Goal: Information Seeking & Learning: Learn about a topic

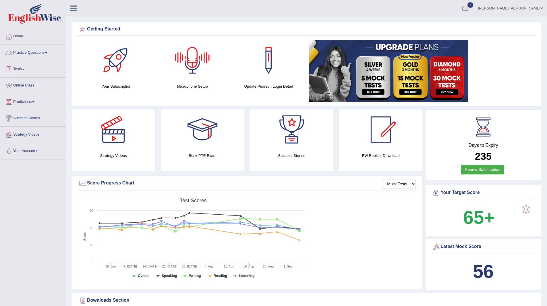
click at [32, 52] on link "Practice Questions" at bounding box center [33, 52] width 66 height 14
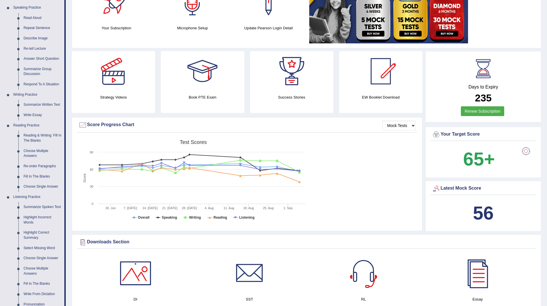
scroll to position [144, 0]
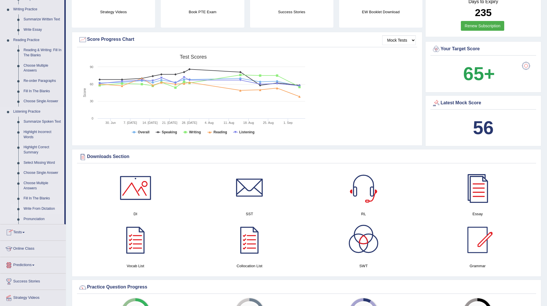
click at [36, 209] on link "Write From Dictation" at bounding box center [42, 209] width 43 height 10
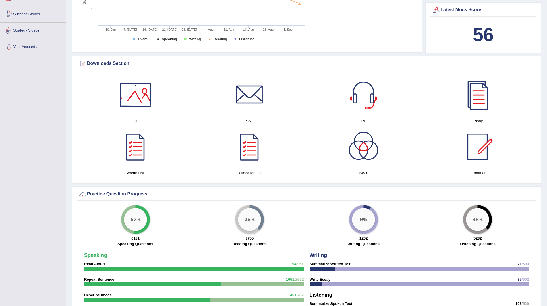
scroll to position [286, 0]
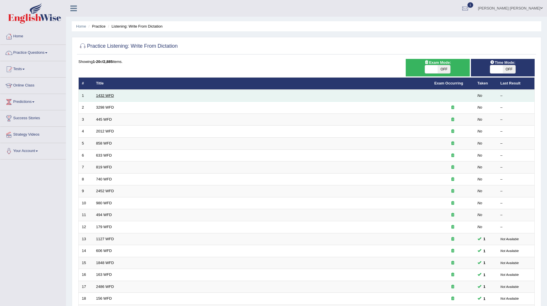
click at [109, 94] on link "1432 WFD" at bounding box center [105, 95] width 18 height 4
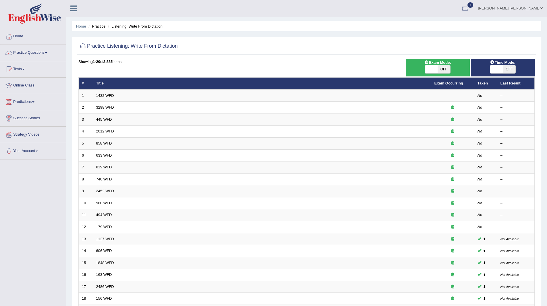
click at [513, 69] on span "OFF" at bounding box center [509, 69] width 13 height 8
checkbox input "true"
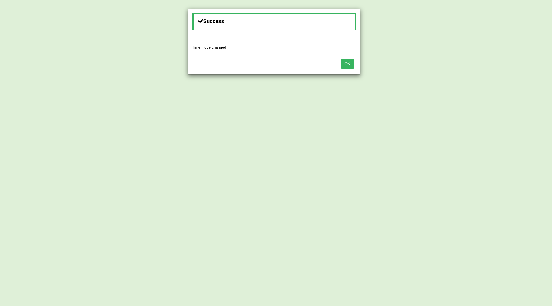
click at [350, 62] on button "OK" at bounding box center [347, 64] width 13 height 10
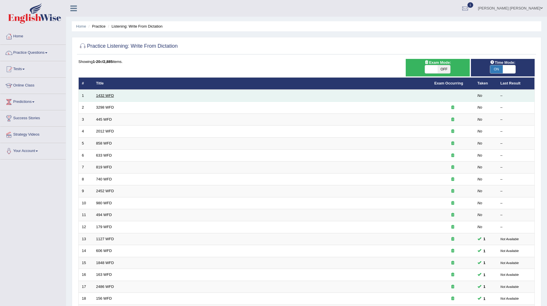
click at [102, 93] on link "1432 WFD" at bounding box center [105, 95] width 18 height 4
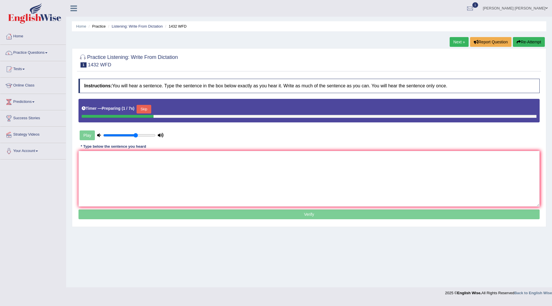
drag, startPoint x: 146, startPoint y: 109, endPoint x: 161, endPoint y: 208, distance: 100.2
click at [143, 117] on div "Timer — Preparing ( 1 / 7s ) Skip" at bounding box center [308, 111] width 461 height 24
click at [179, 181] on textarea at bounding box center [308, 179] width 461 height 56
click at [147, 108] on button "Skip" at bounding box center [144, 109] width 14 height 9
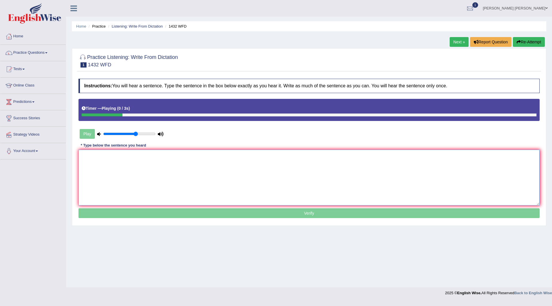
drag, startPoint x: 186, startPoint y: 184, endPoint x: 443, endPoint y: 222, distance: 259.7
click at [202, 187] on textarea at bounding box center [308, 178] width 461 height 56
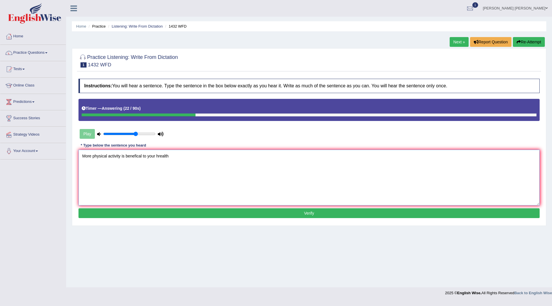
click at [142, 156] on textarea "More physical activity is benefical to your hrealth" at bounding box center [308, 178] width 461 height 56
click at [174, 161] on textarea "More physical activity is benefical beneficial to your hrealth" at bounding box center [308, 178] width 461 height 56
type textarea "More physical activity is benefical beneficial to your health."
click at [196, 211] on button "Verify" at bounding box center [308, 213] width 461 height 10
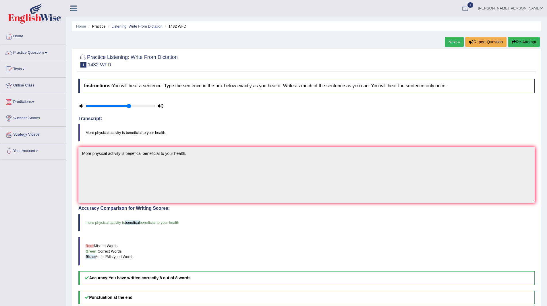
click at [451, 38] on link "Next »" at bounding box center [454, 42] width 19 height 10
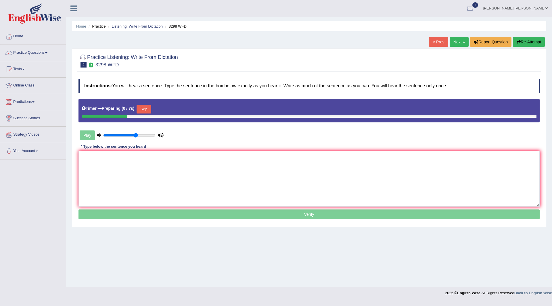
drag, startPoint x: 141, startPoint y: 108, endPoint x: 165, endPoint y: 142, distance: 41.8
click at [141, 108] on button "Skip" at bounding box center [144, 109] width 14 height 9
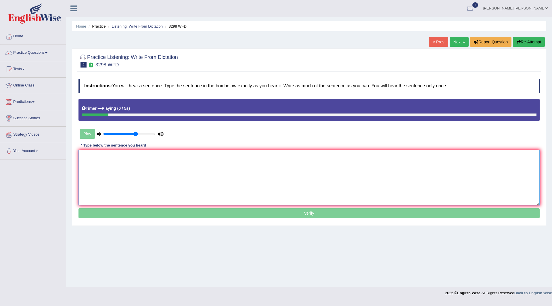
click at [165, 158] on textarea at bounding box center [308, 178] width 461 height 56
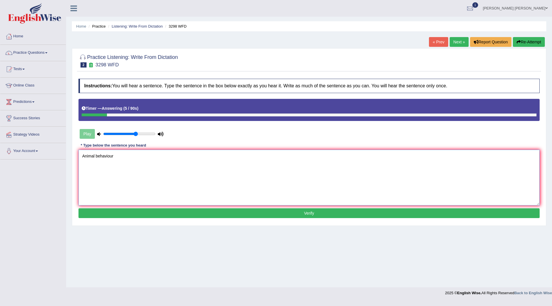
type textarea "Animal behaviour"
click at [154, 212] on button "Verify" at bounding box center [308, 213] width 461 height 10
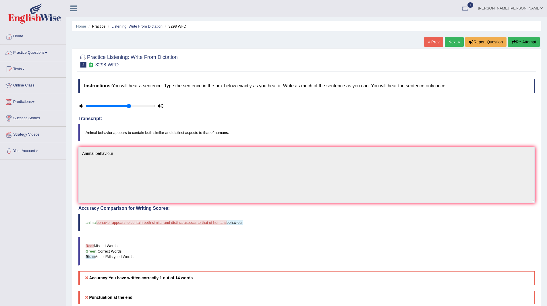
click at [450, 45] on link "Next »" at bounding box center [454, 42] width 19 height 10
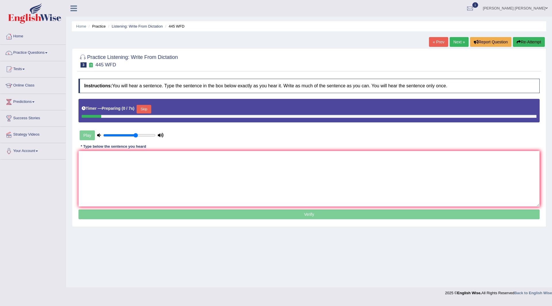
click at [147, 112] on button "Skip" at bounding box center [144, 109] width 14 height 9
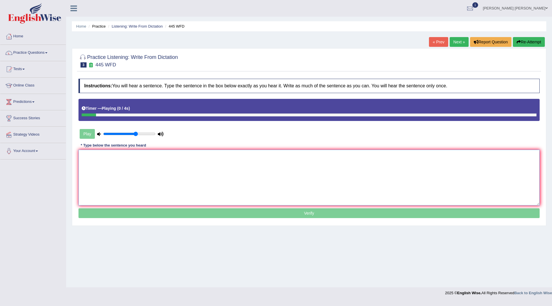
click at [156, 173] on textarea at bounding box center [308, 178] width 461 height 56
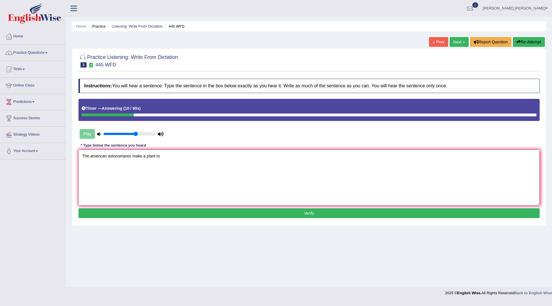
type textarea "The american astonomares make a plant to"
click at [187, 218] on button "Verify" at bounding box center [308, 213] width 461 height 10
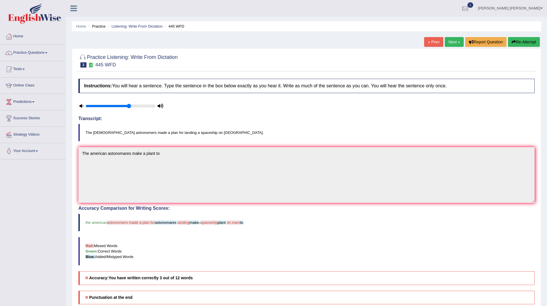
click at [446, 40] on link "Next »" at bounding box center [454, 42] width 19 height 10
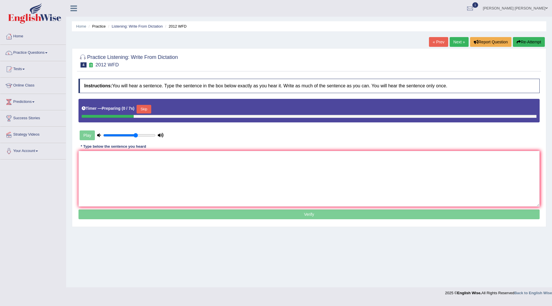
click at [146, 109] on button "Skip" at bounding box center [144, 109] width 14 height 9
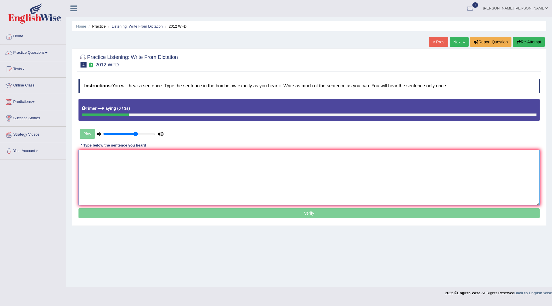
click at [168, 176] on textarea at bounding box center [308, 178] width 461 height 56
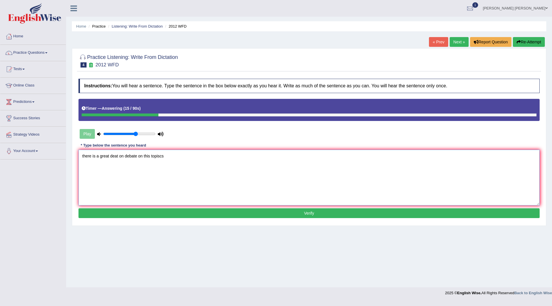
click at [117, 157] on textarea "there is a great deat on debate on this topiscs" at bounding box center [308, 178] width 461 height 56
click at [109, 155] on textarea "there is a great deat on debate on this topiscs" at bounding box center [308, 178] width 461 height 56
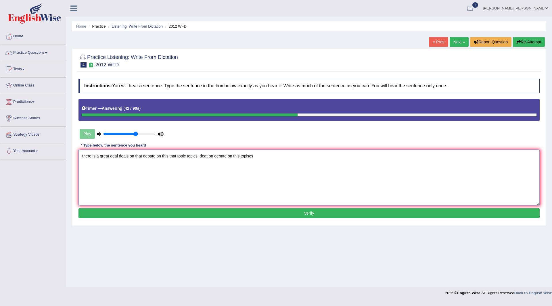
drag, startPoint x: 199, startPoint y: 156, endPoint x: 494, endPoint y: 175, distance: 295.7
click at [494, 175] on textarea "there is a great deal deals on that debate on this that topic topics. deat on d…" at bounding box center [308, 178] width 461 height 56
type textarea "there is a great deal deals on that debate on this that topic topics."
click at [227, 216] on button "Verify" at bounding box center [308, 213] width 461 height 10
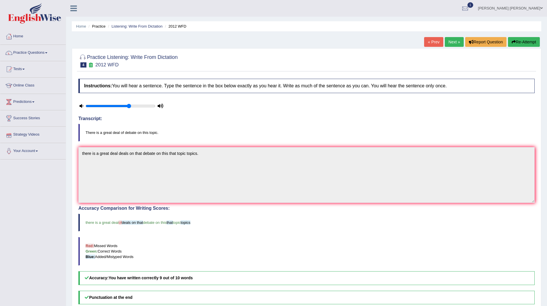
click at [455, 42] on link "Next »" at bounding box center [454, 42] width 19 height 10
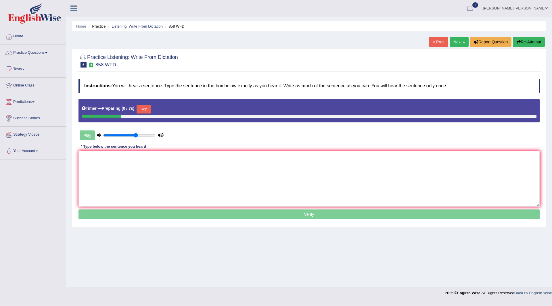
click at [147, 109] on button "Skip" at bounding box center [144, 109] width 14 height 9
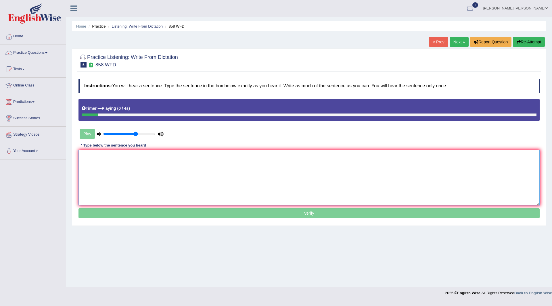
click at [126, 166] on textarea at bounding box center [308, 178] width 461 height 56
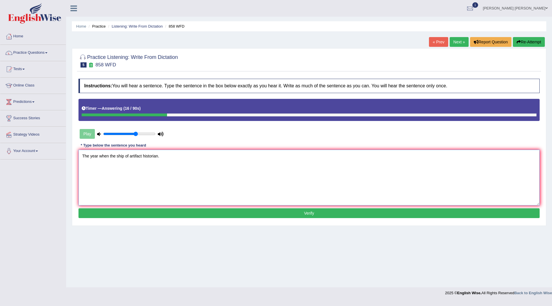
type textarea "The year when the ship of artifact historian."
click at [157, 214] on button "Verify" at bounding box center [308, 213] width 461 height 10
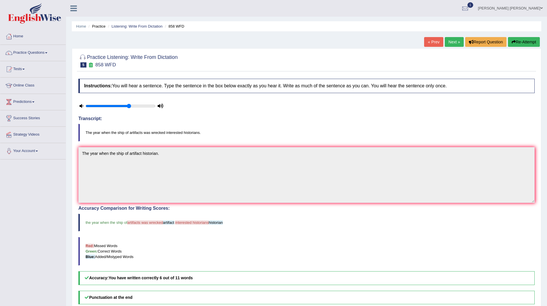
click at [453, 43] on link "Next »" at bounding box center [454, 42] width 19 height 10
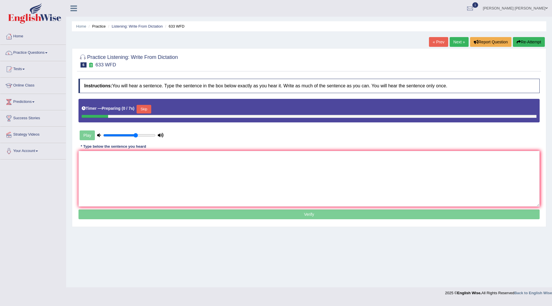
drag, startPoint x: 0, startPoint y: 0, endPoint x: 133, endPoint y: 159, distance: 207.7
click at [144, 108] on button "Skip" at bounding box center [144, 109] width 14 height 9
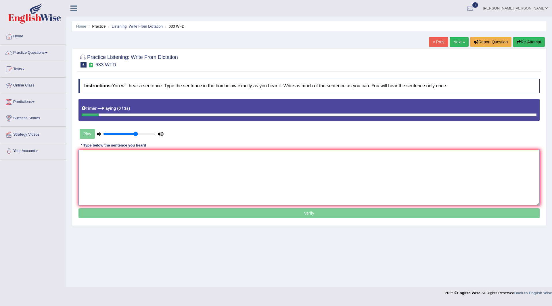
click at [128, 184] on textarea at bounding box center [308, 178] width 461 height 56
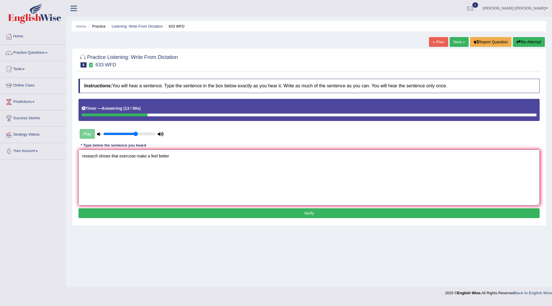
click at [82, 156] on textarea "research shows that exercose make a feel better" at bounding box center [308, 178] width 461 height 56
click at [122, 156] on textarea "Research shows that exercose make a feel better" at bounding box center [308, 178] width 461 height 56
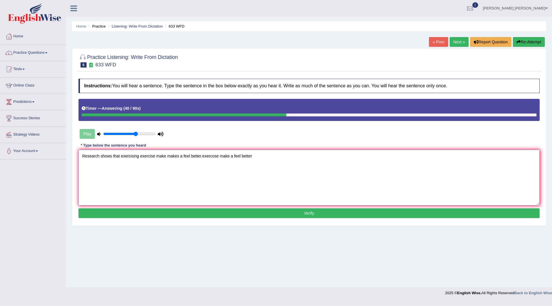
drag, startPoint x: 202, startPoint y: 156, endPoint x: 407, endPoint y: 184, distance: 206.5
click at [407, 184] on textarea "Research shows that exercising exercise make makes a feel better.exercose make …" at bounding box center [308, 178] width 461 height 56
type textarea "Research shows that exercising exercise make makes a feel better."
click at [294, 213] on button "Verify" at bounding box center [308, 213] width 461 height 10
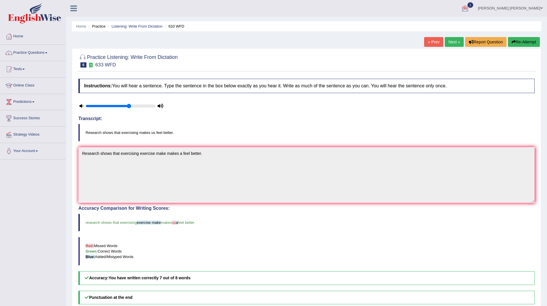
click at [455, 41] on link "Next »" at bounding box center [454, 42] width 19 height 10
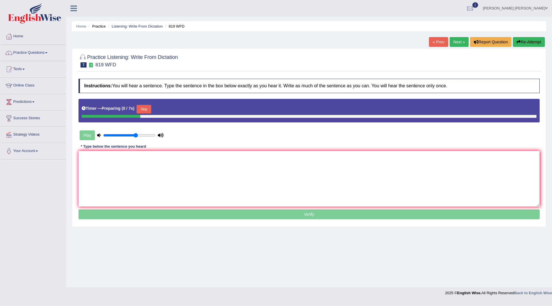
click at [145, 109] on button "Skip" at bounding box center [144, 109] width 14 height 9
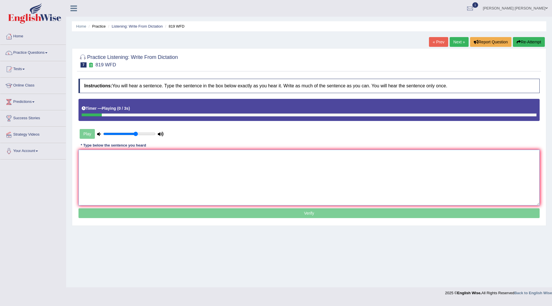
click at [105, 167] on textarea at bounding box center [308, 178] width 461 height 56
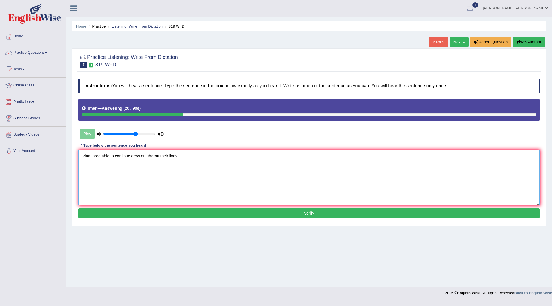
drag, startPoint x: 101, startPoint y: 157, endPoint x: 105, endPoint y: 147, distance: 10.3
click at [102, 157] on textarea "Plant area able to contibue grow out tharou their lives" at bounding box center [308, 178] width 461 height 56
click at [112, 156] on textarea "Plant are able to grow outable to contibue grow out tharou their lives" at bounding box center [308, 178] width 461 height 56
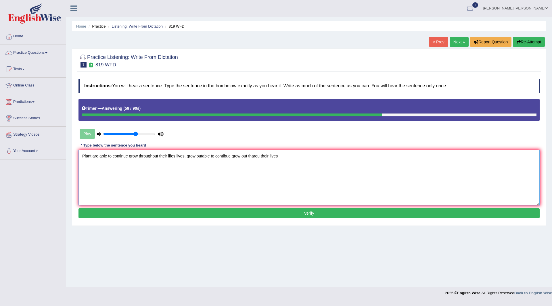
drag, startPoint x: 187, startPoint y: 156, endPoint x: 512, endPoint y: 146, distance: 326.1
click at [512, 146] on div "Instructions: You will hear a sentence. Type the sentence in the box below exac…" at bounding box center [309, 149] width 464 height 147
type textarea "Plant are able to continue grow throughout their lifes lives."
click at [183, 209] on button "Verify" at bounding box center [308, 213] width 461 height 10
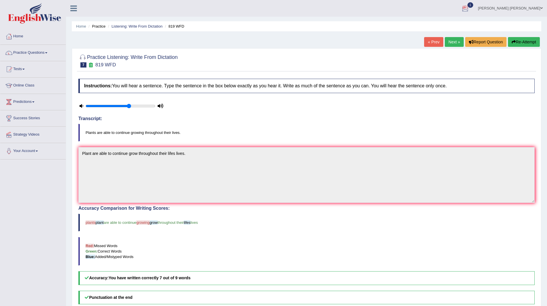
click at [452, 41] on link "Next »" at bounding box center [454, 42] width 19 height 10
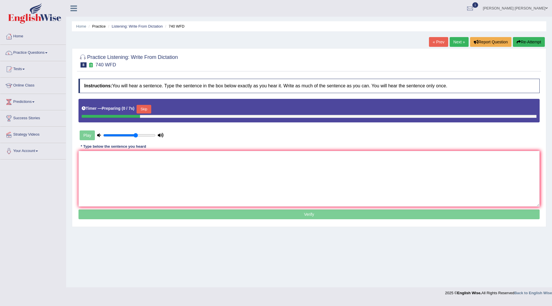
click at [145, 107] on button "Skip" at bounding box center [144, 109] width 14 height 9
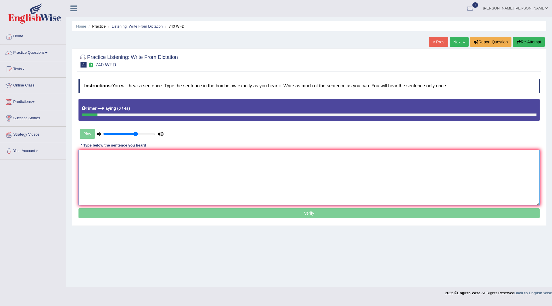
click at [149, 176] on textarea at bounding box center [308, 178] width 461 height 56
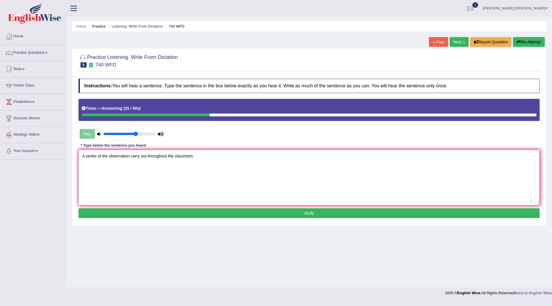
type textarea "A series of the observation carry out throughout the classroom."
click at [196, 215] on button "Verify" at bounding box center [308, 213] width 461 height 10
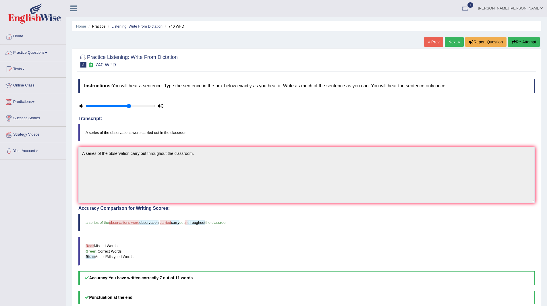
click at [452, 43] on link "Next »" at bounding box center [454, 42] width 19 height 10
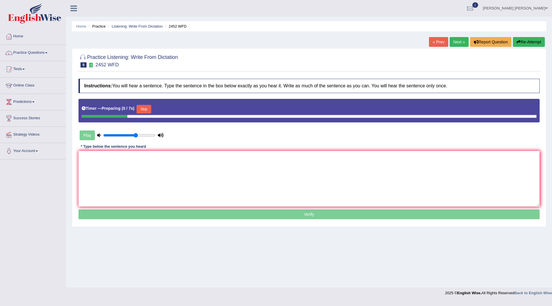
click at [149, 109] on button "Skip" at bounding box center [144, 109] width 14 height 9
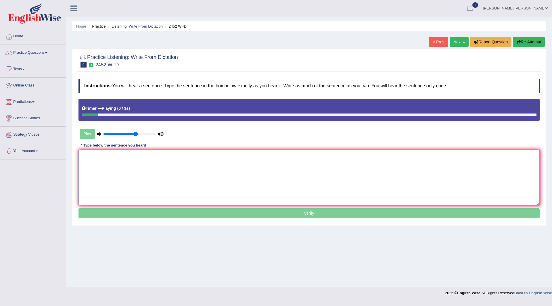
click at [167, 166] on textarea at bounding box center [308, 178] width 461 height 56
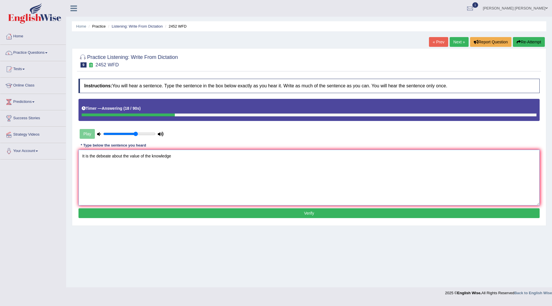
click at [105, 155] on textarea "It is the debeate about the value of the knowledge" at bounding box center [308, 178] width 461 height 56
click at [176, 151] on textarea "It is the debate about the value of the knowledge" at bounding box center [308, 178] width 461 height 56
type textarea "It is the debate about the value of the knowledge."
click at [170, 210] on button "Verify" at bounding box center [308, 213] width 461 height 10
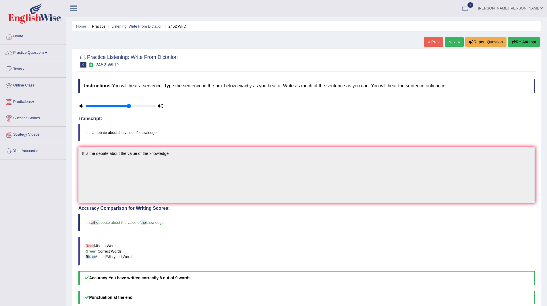
click at [450, 40] on link "Next »" at bounding box center [454, 42] width 19 height 10
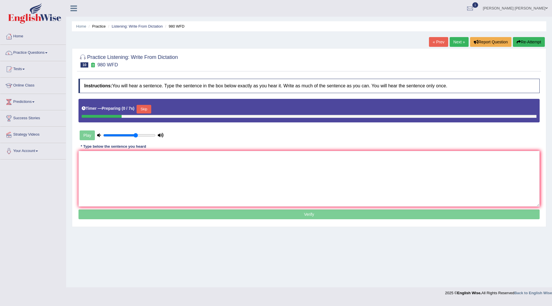
drag, startPoint x: 145, startPoint y: 108, endPoint x: 128, endPoint y: 174, distance: 68.4
click at [145, 110] on button "Skip" at bounding box center [144, 109] width 14 height 9
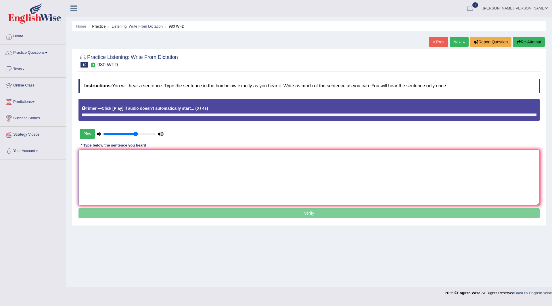
click at [128, 174] on textarea at bounding box center [308, 178] width 461 height 56
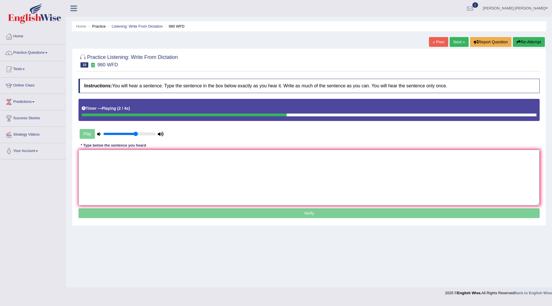
type textarea "T"
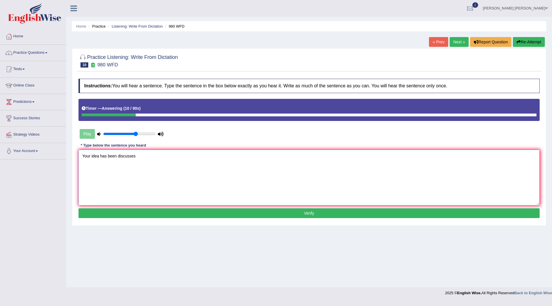
type textarea "Your idea has been discusses"
click at [117, 216] on button "Verify" at bounding box center [308, 213] width 461 height 10
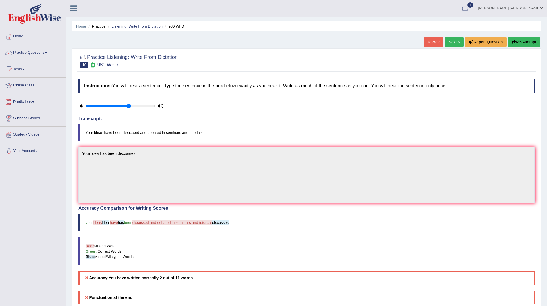
click at [453, 44] on link "Next »" at bounding box center [454, 42] width 19 height 10
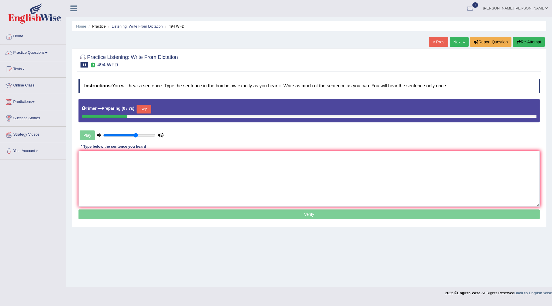
click at [144, 109] on button "Skip" at bounding box center [144, 109] width 14 height 9
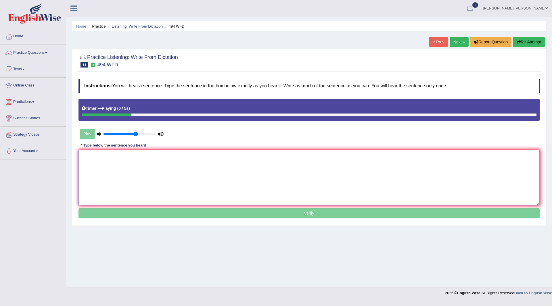
drag, startPoint x: 137, startPoint y: 164, endPoint x: 417, endPoint y: 253, distance: 293.7
click at [148, 179] on textarea at bounding box center [308, 178] width 461 height 56
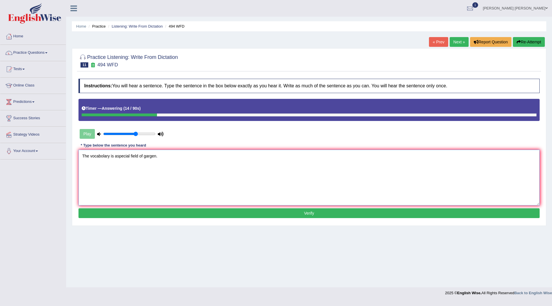
type textarea "The vocabolary is aspecial field of gargen."
click at [265, 216] on button "Verify" at bounding box center [308, 213] width 461 height 10
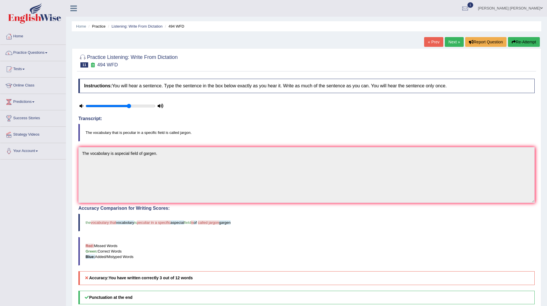
click at [453, 39] on link "Next »" at bounding box center [454, 42] width 19 height 10
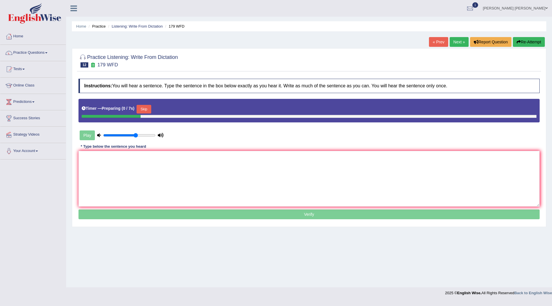
drag, startPoint x: 145, startPoint y: 106, endPoint x: 143, endPoint y: 156, distance: 49.8
click at [145, 109] on button "Skip" at bounding box center [144, 109] width 14 height 9
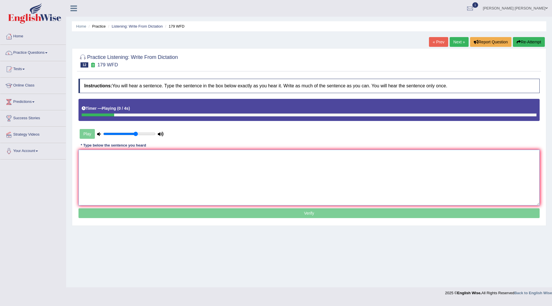
click at [133, 164] on textarea at bounding box center [308, 178] width 461 height 56
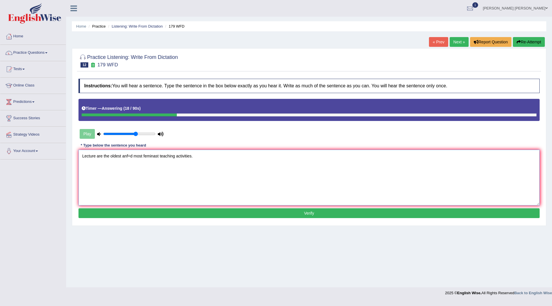
type textarea "Lecture are the oldest anf=d most feminast teaching activities."
click at [126, 216] on button "Verify" at bounding box center [308, 213] width 461 height 10
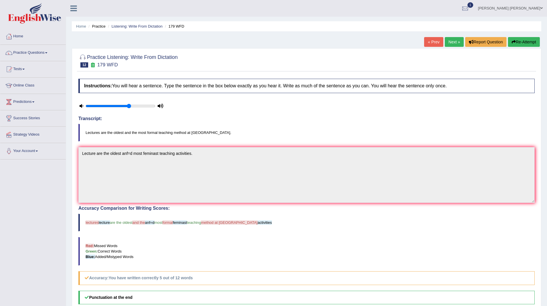
click at [451, 42] on link "Next »" at bounding box center [454, 42] width 19 height 10
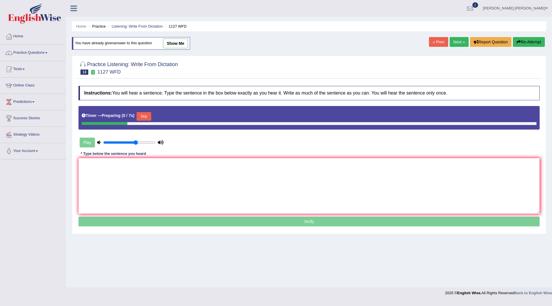
click at [148, 116] on button "Skip" at bounding box center [144, 116] width 14 height 9
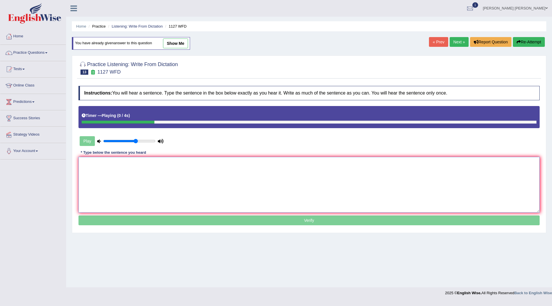
click at [114, 176] on textarea at bounding box center [308, 185] width 461 height 56
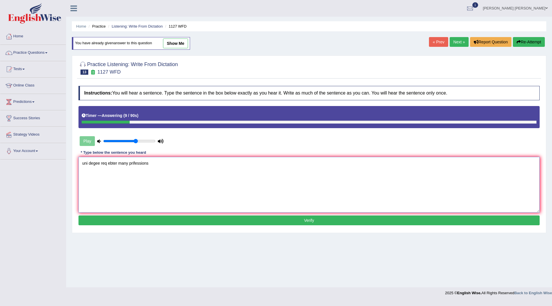
type textarea "uni degee req ebter many prifessions"
click at [269, 216] on button "Verify" at bounding box center [308, 221] width 461 height 10
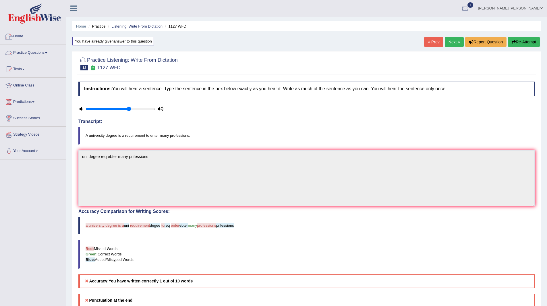
click at [29, 52] on link "Practice Questions" at bounding box center [33, 52] width 66 height 14
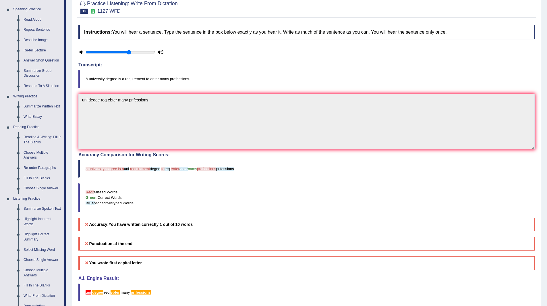
scroll to position [115, 0]
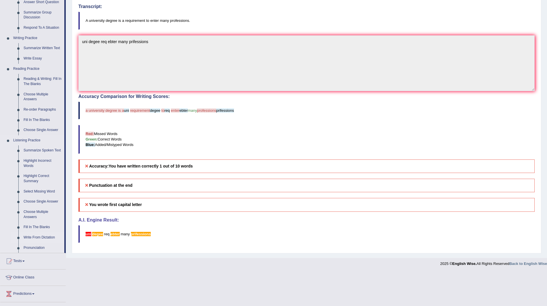
click at [40, 236] on link "Write From Dictation" at bounding box center [42, 237] width 43 height 10
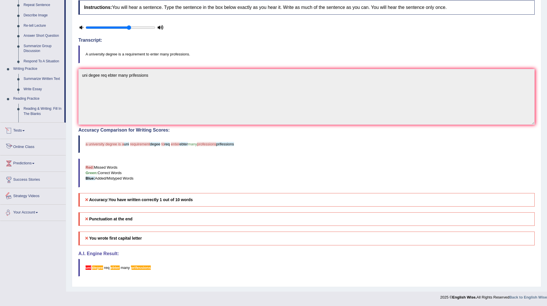
scroll to position [161, 0]
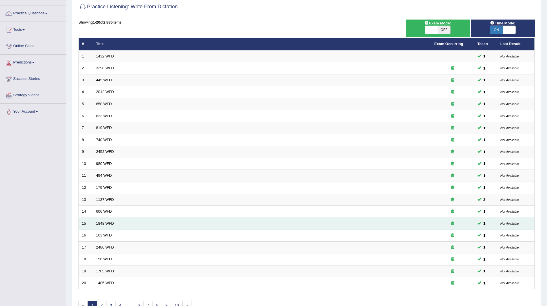
scroll to position [74, 0]
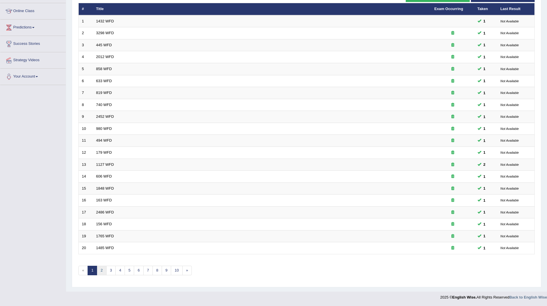
click at [99, 268] on link "2" at bounding box center [101, 270] width 9 height 9
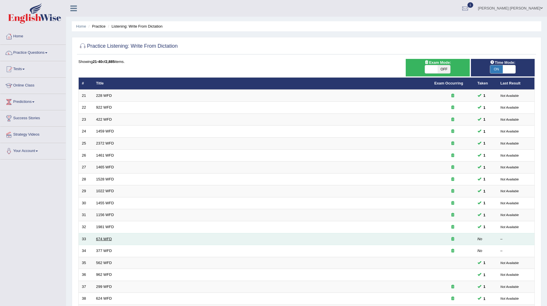
click at [103, 239] on link "674 WFD" at bounding box center [104, 239] width 16 height 4
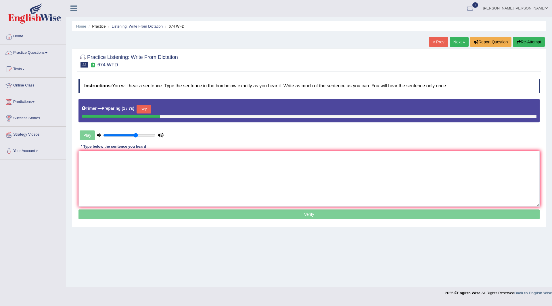
click at [143, 108] on button "Skip" at bounding box center [144, 109] width 14 height 9
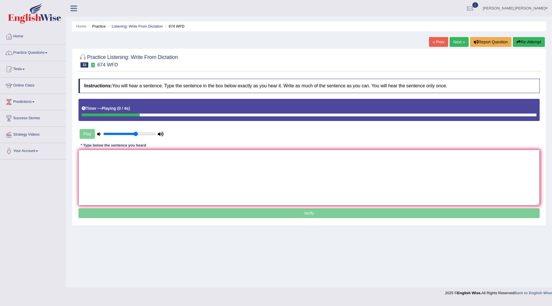
click at [176, 172] on textarea at bounding box center [308, 178] width 461 height 56
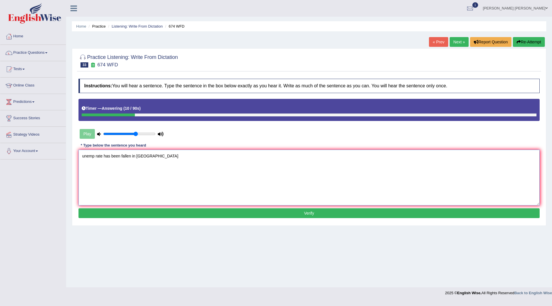
click at [82, 156] on textarea "unemp rate has been fallen in europe" at bounding box center [308, 178] width 461 height 56
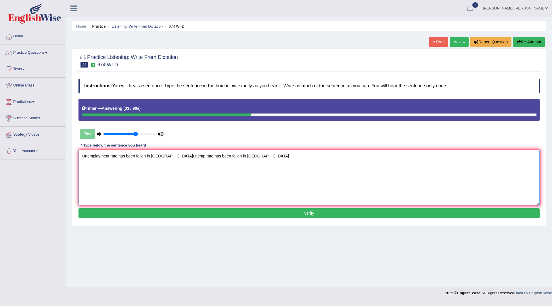
type textarea "Unemployment rate has been fallen in Europe.unemp rate has been fallen in europe"
click at [224, 216] on button "Verify" at bounding box center [308, 213] width 461 height 10
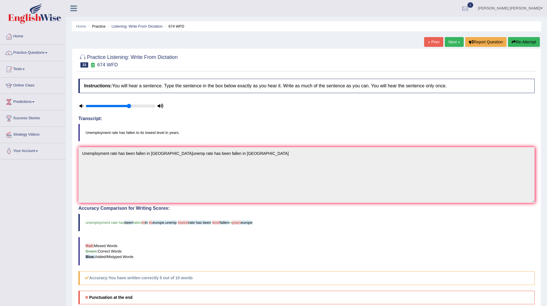
click at [450, 41] on link "Next »" at bounding box center [454, 42] width 19 height 10
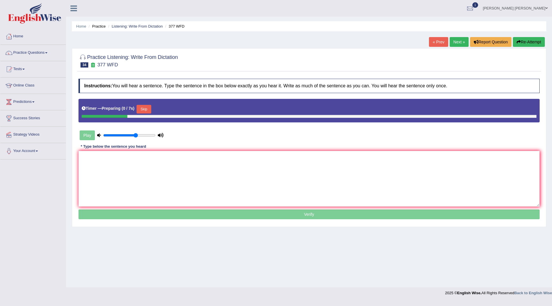
click at [147, 109] on button "Skip" at bounding box center [144, 109] width 14 height 9
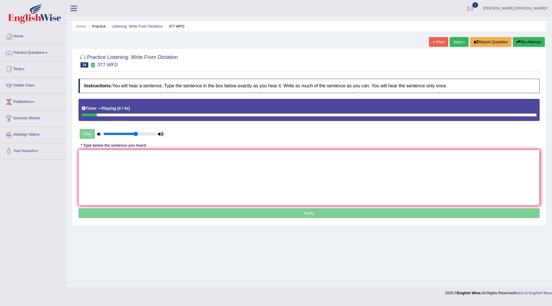
click at [143, 167] on textarea at bounding box center [308, 178] width 461 height 56
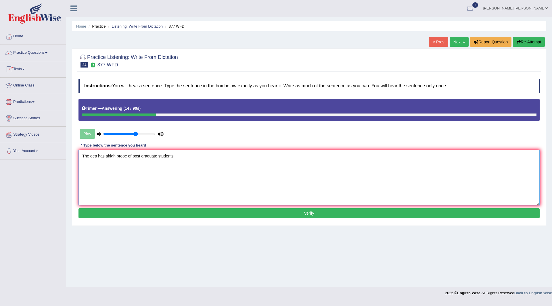
click at [96, 156] on textarea "The dep has ahigh prope of post graduate students" at bounding box center [308, 178] width 461 height 56
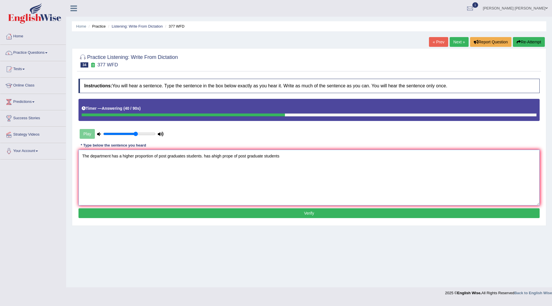
type textarea "The department has a higher proportion of post graduates students. has ahigh pr…"
click at [194, 213] on button "Verify" at bounding box center [308, 213] width 461 height 10
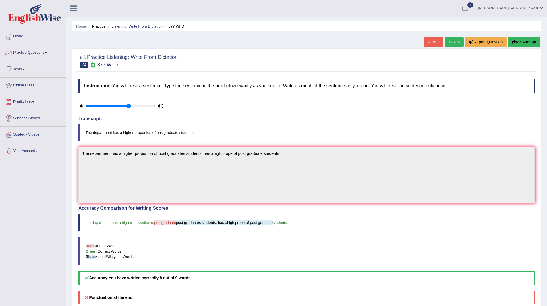
drag, startPoint x: 451, startPoint y: 41, endPoint x: 441, endPoint y: 40, distance: 10.9
click at [451, 41] on link "Next »" at bounding box center [454, 42] width 19 height 10
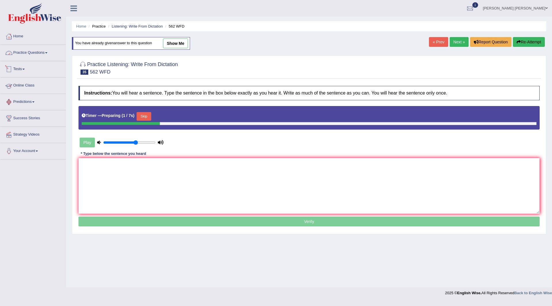
click at [29, 52] on link "Practice Questions" at bounding box center [33, 52] width 66 height 14
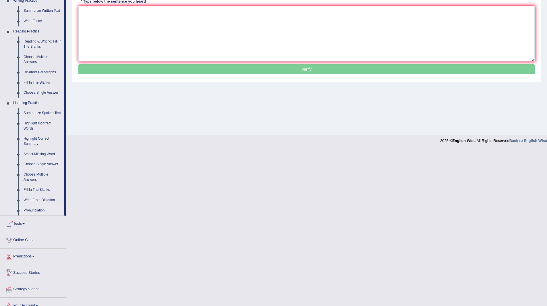
scroll to position [161, 0]
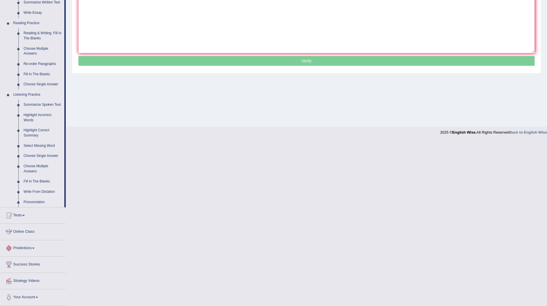
click at [36, 191] on link "Write From Dictation" at bounding box center [42, 192] width 43 height 10
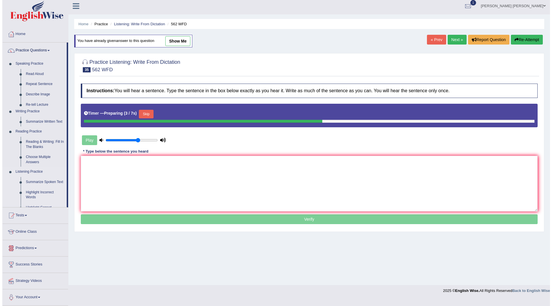
scroll to position [0, 0]
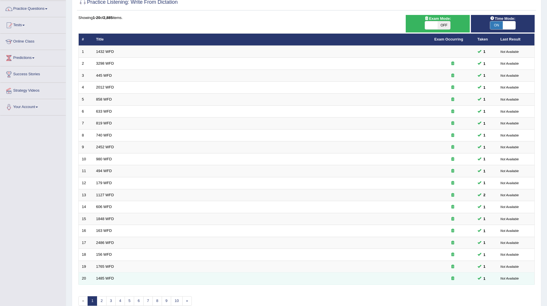
scroll to position [74, 0]
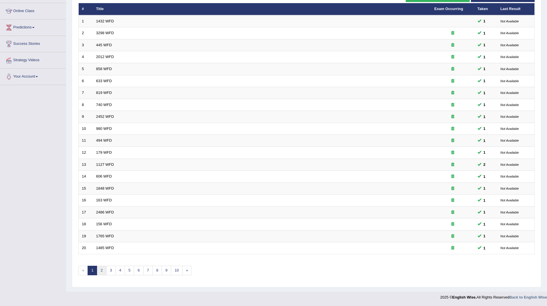
click at [104, 272] on link "2" at bounding box center [101, 270] width 9 height 9
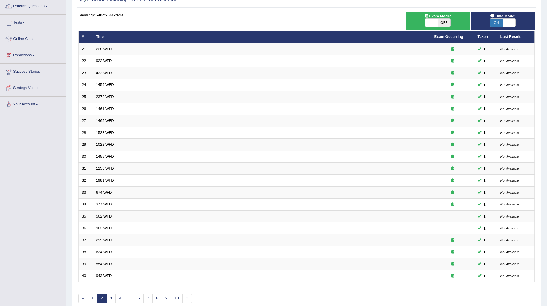
scroll to position [74, 0]
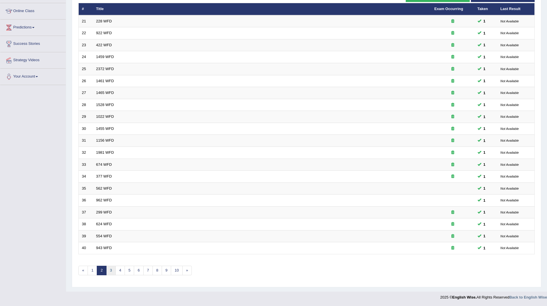
click at [111, 269] on link "3" at bounding box center [110, 270] width 9 height 9
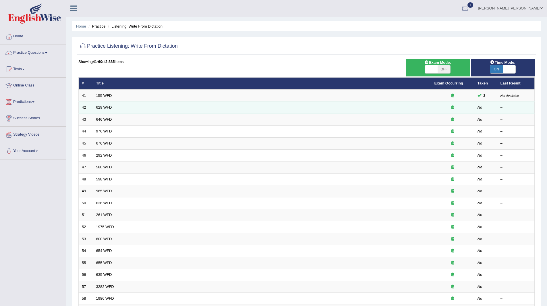
click at [106, 105] on link "629 WFD" at bounding box center [104, 107] width 16 height 4
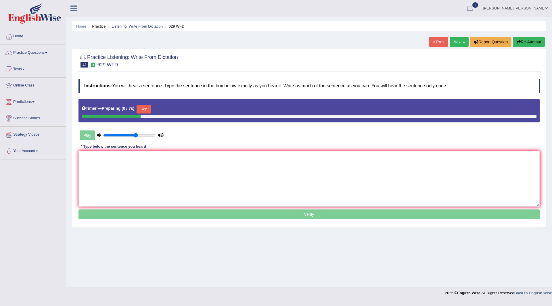
click at [147, 107] on button "Skip" at bounding box center [144, 109] width 14 height 9
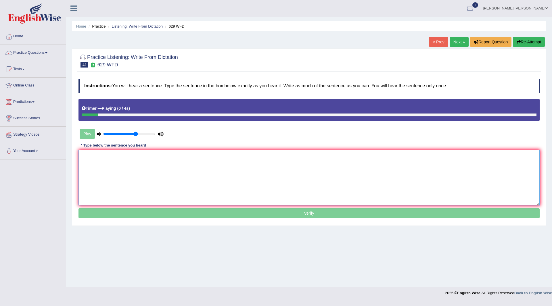
click at [134, 182] on textarea at bounding box center [308, 178] width 461 height 56
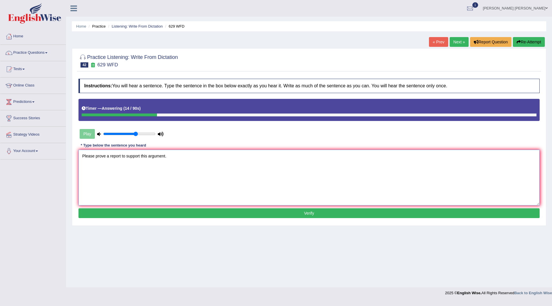
type textarea "Please prove a report to support this argument."
click at [285, 214] on button "Verify" at bounding box center [308, 213] width 461 height 10
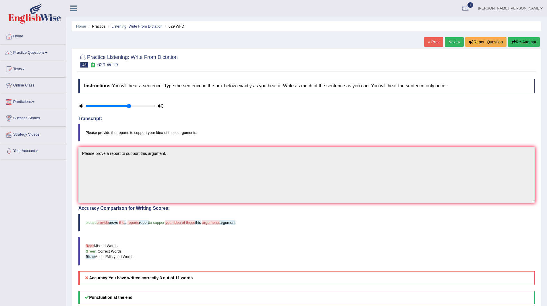
click at [449, 40] on link "Next »" at bounding box center [454, 42] width 19 height 10
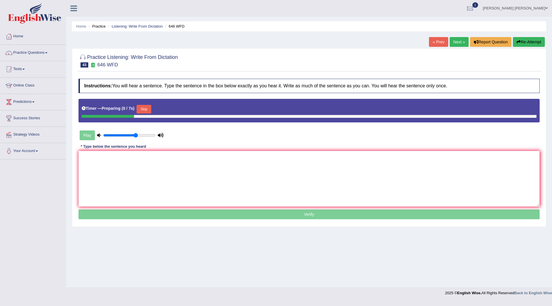
click at [147, 110] on button "Skip" at bounding box center [144, 109] width 14 height 9
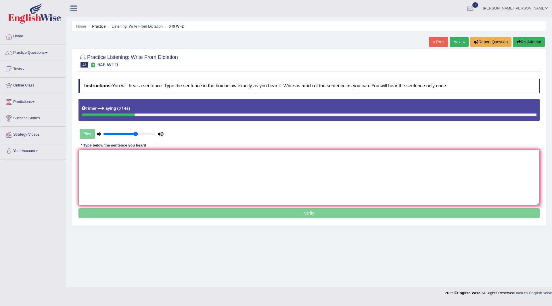
click at [150, 168] on textarea at bounding box center [308, 178] width 461 height 56
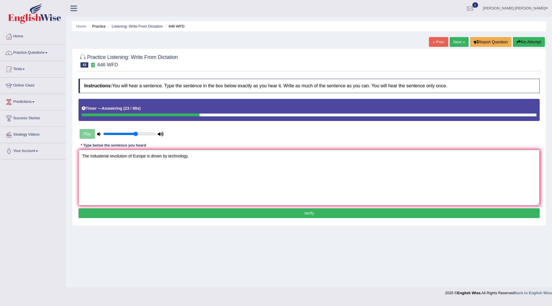
type textarea "The industerial revolution of Europe is driven by technology."
click at [157, 214] on button "Verify" at bounding box center [308, 213] width 461 height 10
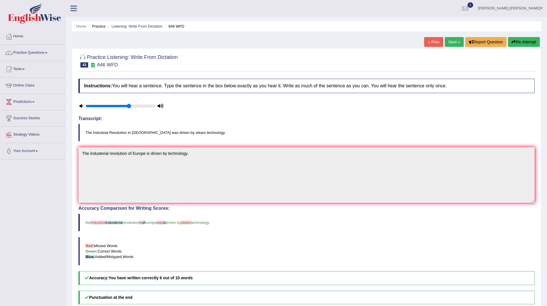
click at [453, 41] on link "Next »" at bounding box center [454, 42] width 19 height 10
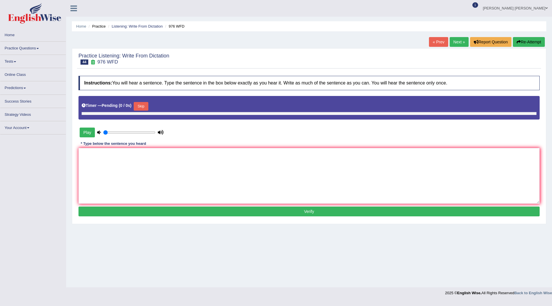
type input "0.65"
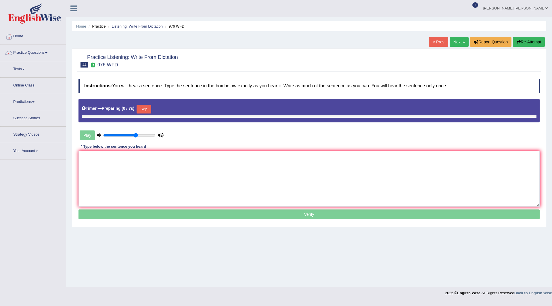
click at [141, 104] on div "Timer — Preparing ( 0 / 7s ) Skip" at bounding box center [309, 108] width 455 height 11
click at [148, 108] on button "Skip" at bounding box center [144, 109] width 14 height 9
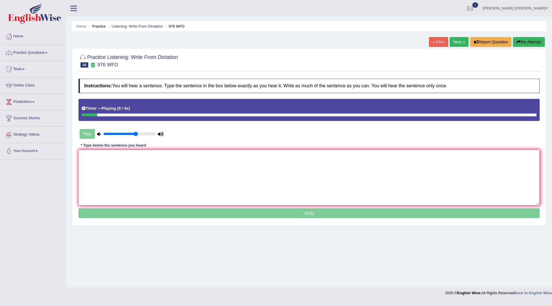
click at [135, 168] on textarea at bounding box center [308, 178] width 461 height 56
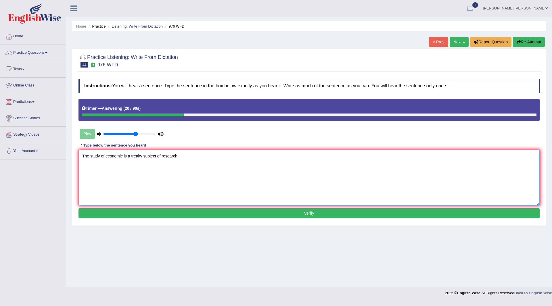
click at [105, 156] on textarea "The study of economic is a treaky subject of research." at bounding box center [308, 178] width 461 height 56
type textarea "The study of the economic is a treaky subject of research."
click at [214, 213] on button "Verify" at bounding box center [308, 213] width 461 height 10
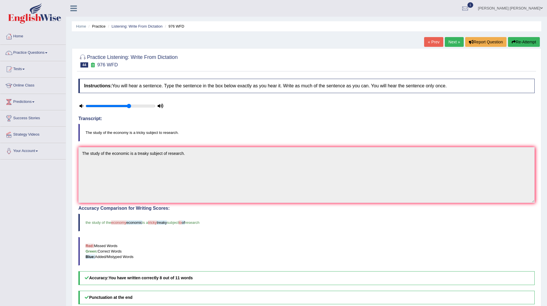
click at [448, 40] on link "Next »" at bounding box center [454, 42] width 19 height 10
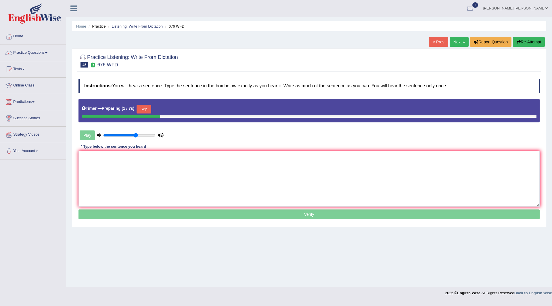
click at [144, 106] on button "Skip" at bounding box center [144, 109] width 14 height 9
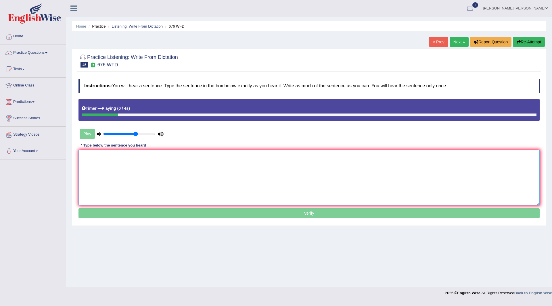
click at [120, 159] on textarea at bounding box center [308, 178] width 461 height 56
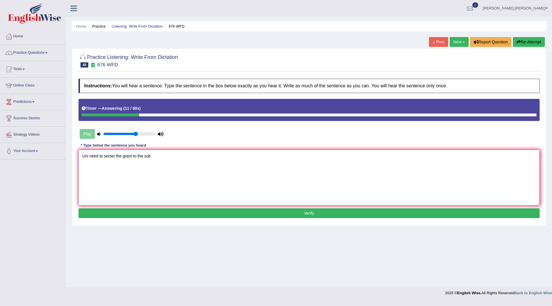
click at [88, 155] on textarea "Uni need to secter the grant to the sub" at bounding box center [308, 178] width 461 height 56
type textarea "University need to secure the grant to the subject. need to secter the grant to…"
click at [262, 213] on button "Verify" at bounding box center [308, 213] width 461 height 10
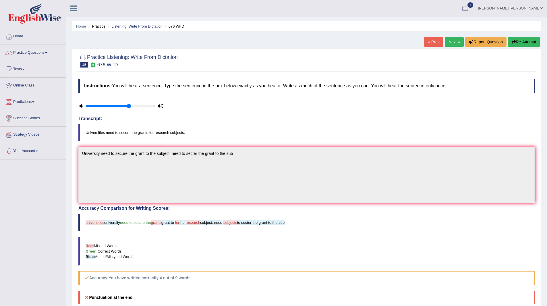
click at [450, 40] on link "Next »" at bounding box center [454, 42] width 19 height 10
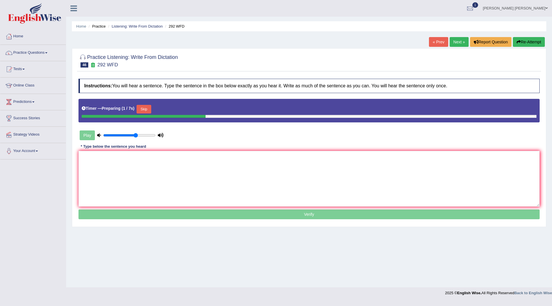
click at [146, 108] on button "Skip" at bounding box center [144, 109] width 14 height 9
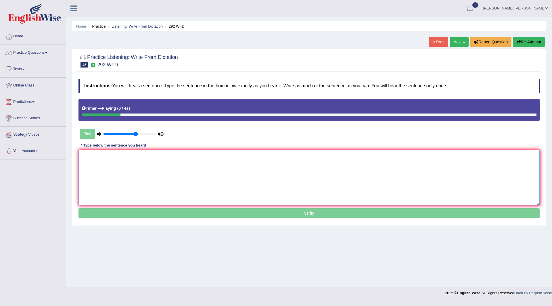
click at [112, 167] on textarea at bounding box center [308, 178] width 461 height 56
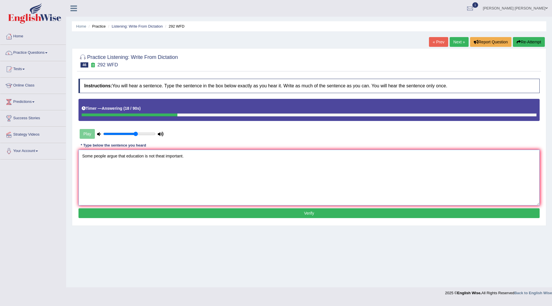
click at [165, 156] on textarea "Some people argue that education is not theat important." at bounding box center [308, 178] width 461 height 56
type textarea "Some people argue that education is not that much important."
click at [278, 212] on button "Verify" at bounding box center [308, 213] width 461 height 10
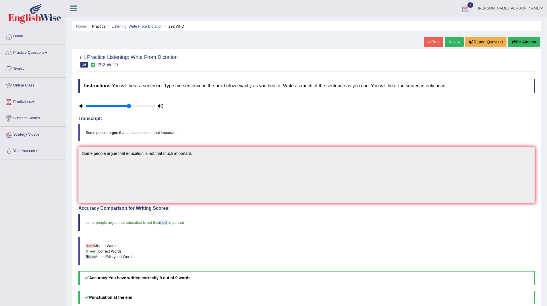
click at [453, 43] on link "Next »" at bounding box center [454, 42] width 19 height 10
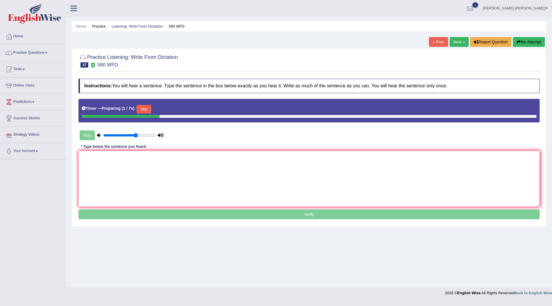
click at [148, 111] on button "Skip" at bounding box center [144, 109] width 14 height 9
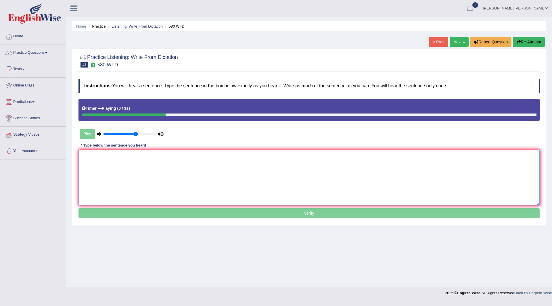
click at [110, 171] on textarea at bounding box center [308, 178] width 461 height 56
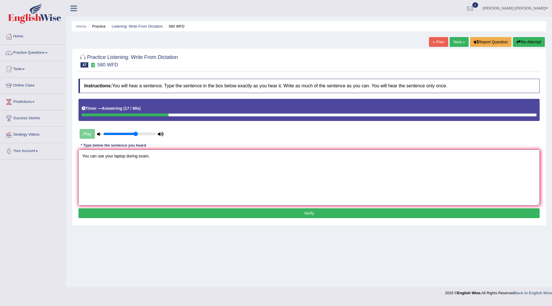
type textarea "You can use your laptop during exam."
click at [212, 214] on button "Verify" at bounding box center [308, 213] width 461 height 10
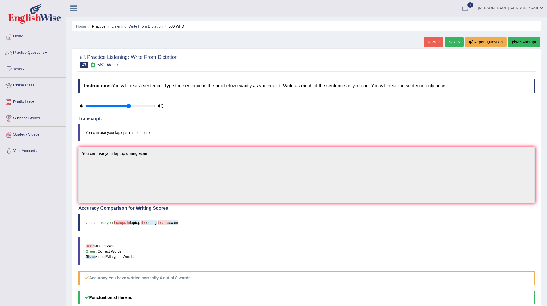
click at [452, 41] on link "Next »" at bounding box center [454, 42] width 19 height 10
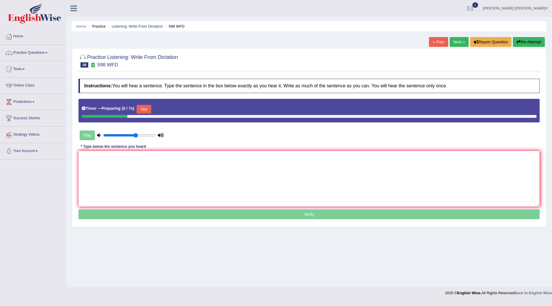
click at [151, 109] on button "Skip" at bounding box center [144, 109] width 14 height 9
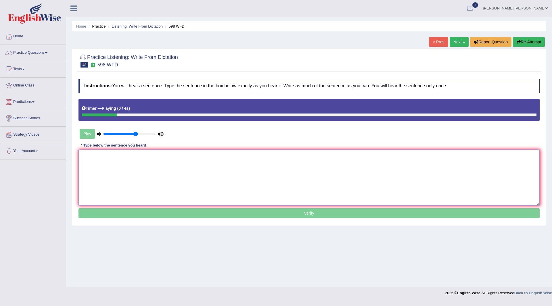
click at [114, 167] on textarea at bounding box center [308, 178] width 461 height 56
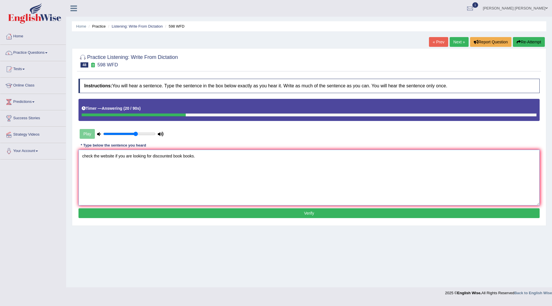
type textarea "check the website if you are looking for discounted book books."
click at [224, 214] on button "Verify" at bounding box center [308, 213] width 461 height 10
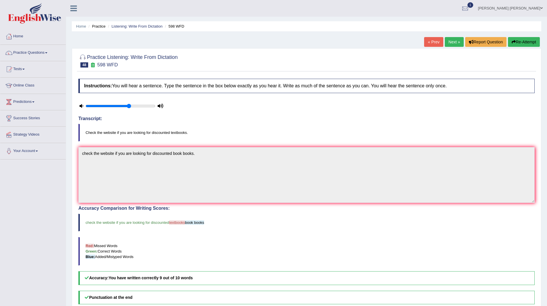
click at [454, 42] on link "Next »" at bounding box center [454, 42] width 19 height 10
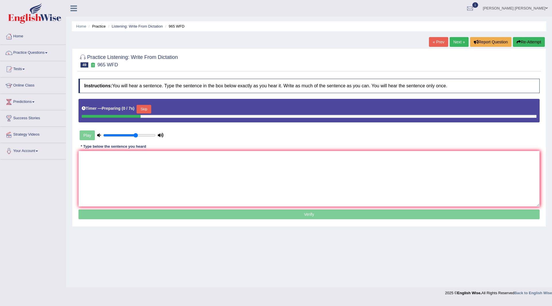
click at [148, 106] on button "Skip" at bounding box center [144, 109] width 14 height 9
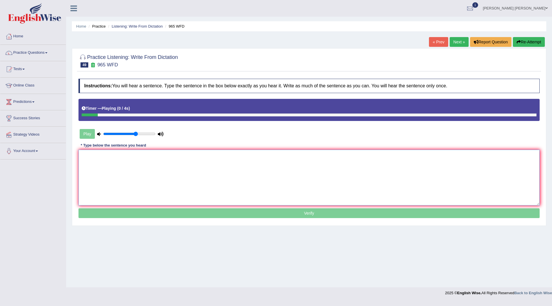
click at [118, 164] on textarea at bounding box center [308, 178] width 461 height 56
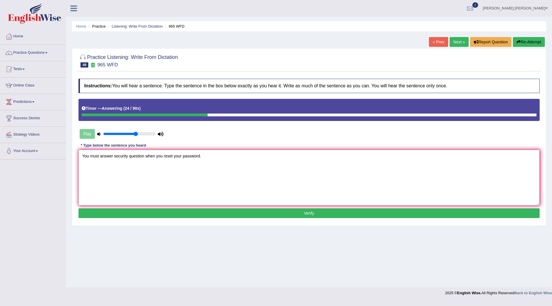
type textarea "You must answer security question when you reset your password."
click at [210, 213] on button "Verify" at bounding box center [308, 213] width 461 height 10
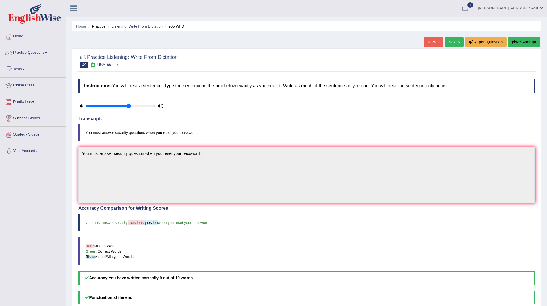
drag, startPoint x: 449, startPoint y: 39, endPoint x: 408, endPoint y: 37, distance: 40.6
click at [449, 39] on link "Next »" at bounding box center [454, 42] width 19 height 10
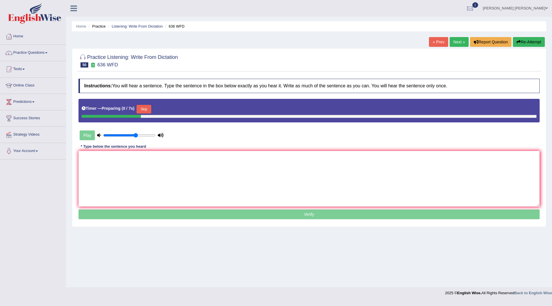
click at [147, 108] on button "Skip" at bounding box center [144, 109] width 14 height 9
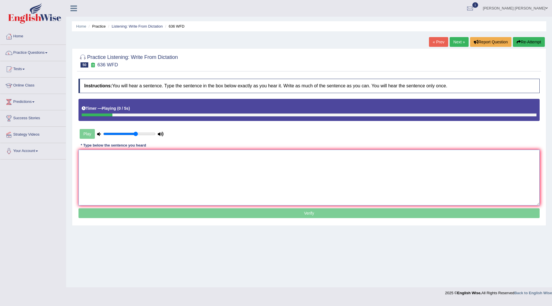
click at [110, 162] on textarea at bounding box center [308, 178] width 461 height 56
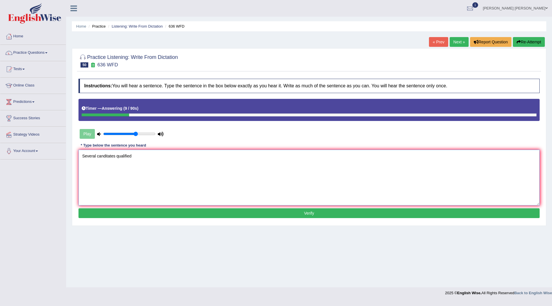
type textarea "Several canditates qualified"
click at [211, 217] on button "Verify" at bounding box center [308, 213] width 461 height 10
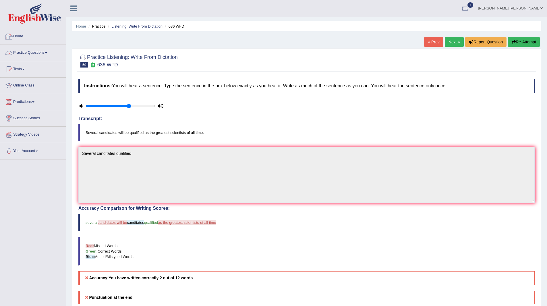
click at [22, 53] on link "Practice Questions" at bounding box center [33, 52] width 66 height 14
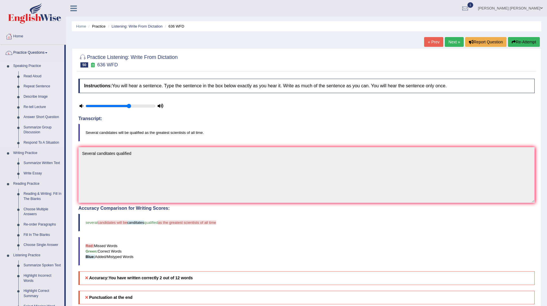
click at [37, 76] on link "Read Aloud" at bounding box center [42, 76] width 43 height 10
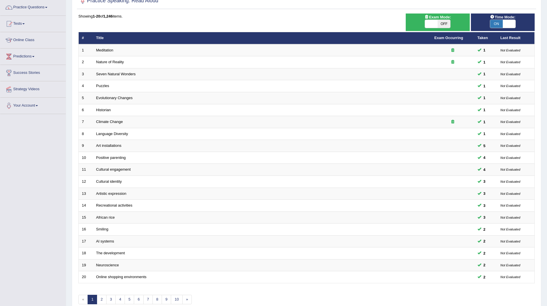
scroll to position [74, 0]
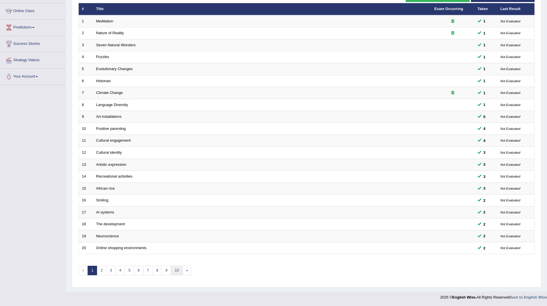
click at [175, 270] on link "10" at bounding box center [176, 270] width 11 height 9
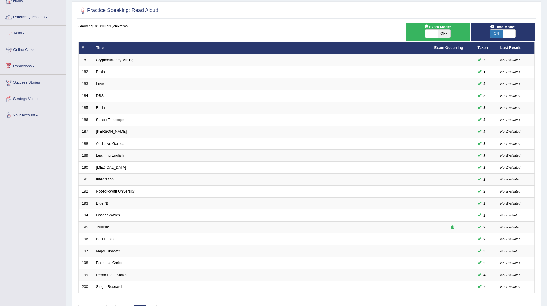
scroll to position [74, 0]
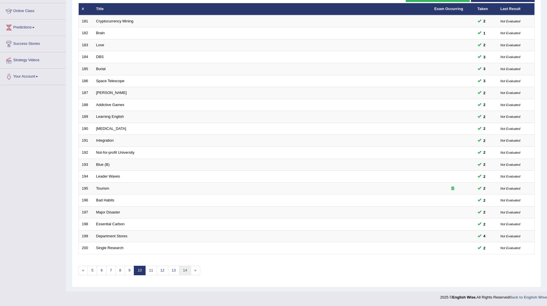
click at [186, 270] on link "14" at bounding box center [184, 270] width 11 height 9
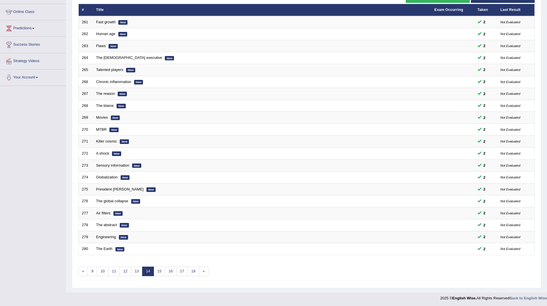
scroll to position [74, 0]
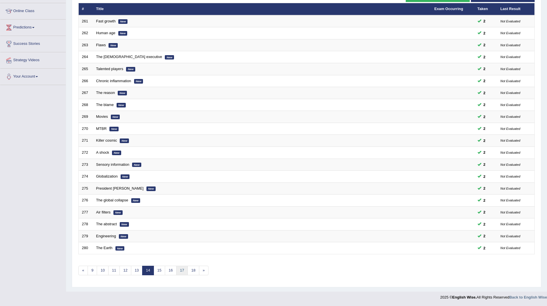
drag, startPoint x: 0, startPoint y: 0, endPoint x: 186, endPoint y: 270, distance: 328.1
click at [186, 270] on link "17" at bounding box center [181, 270] width 11 height 9
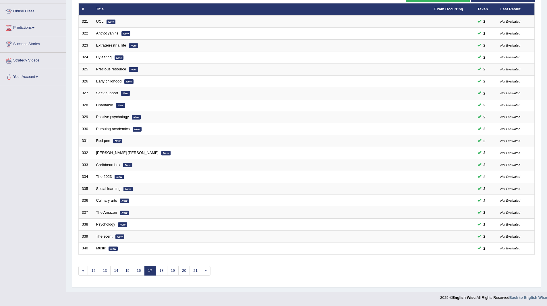
scroll to position [74, 0]
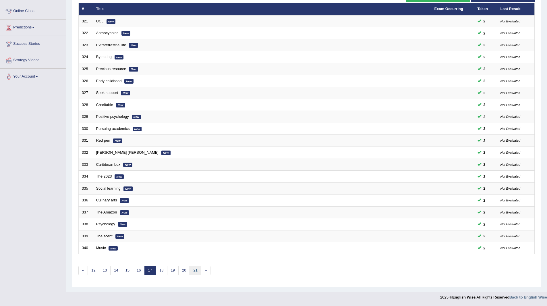
drag, startPoint x: 0, startPoint y: 0, endPoint x: 194, endPoint y: 270, distance: 333.0
click at [194, 270] on link "21" at bounding box center [195, 270] width 11 height 9
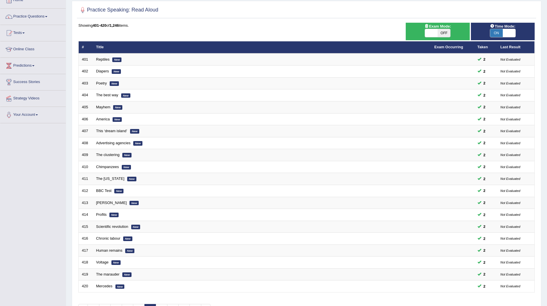
scroll to position [74, 0]
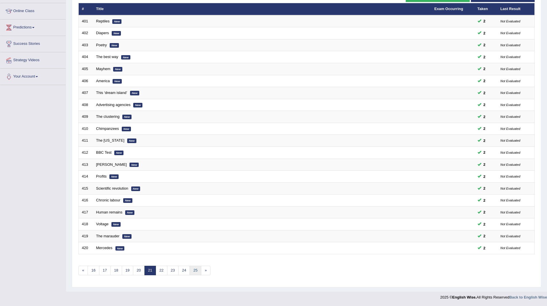
click at [194, 270] on link "25" at bounding box center [195, 270] width 11 height 9
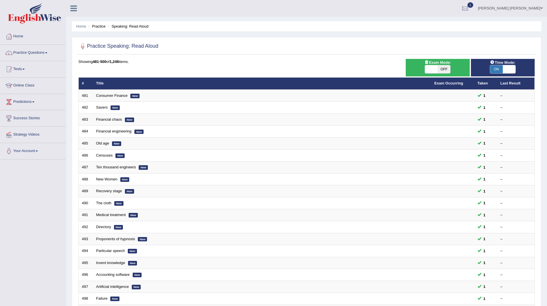
scroll to position [74, 0]
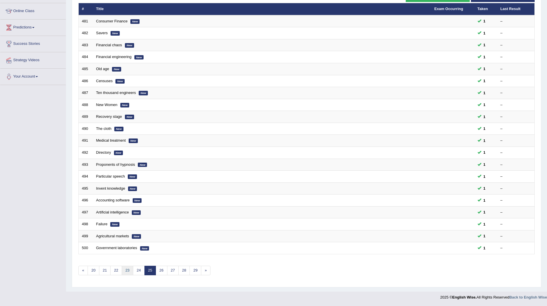
click at [125, 270] on link "23" at bounding box center [127, 270] width 11 height 9
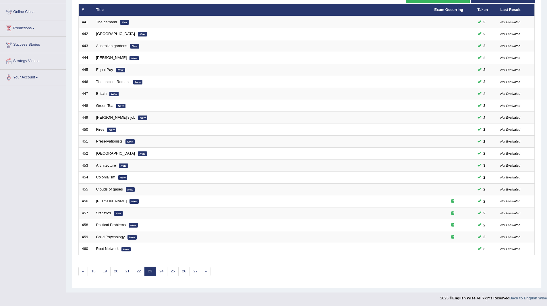
scroll to position [74, 0]
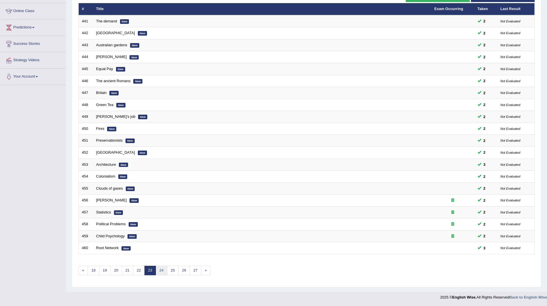
click at [159, 269] on link "24" at bounding box center [161, 270] width 11 height 9
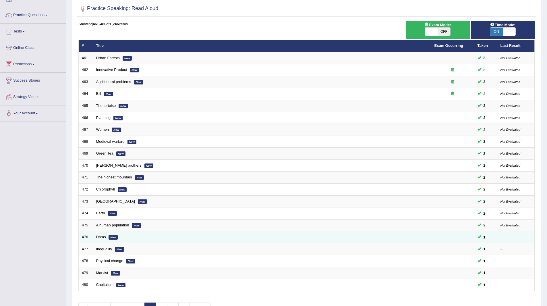
scroll to position [74, 0]
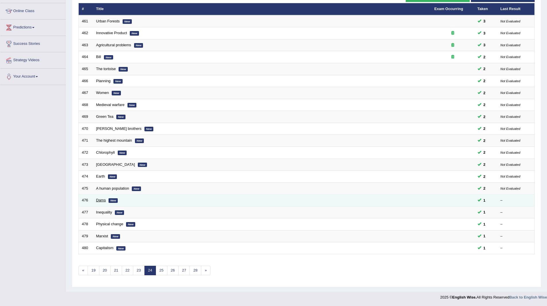
click at [97, 199] on link "Dams" at bounding box center [101, 200] width 10 height 4
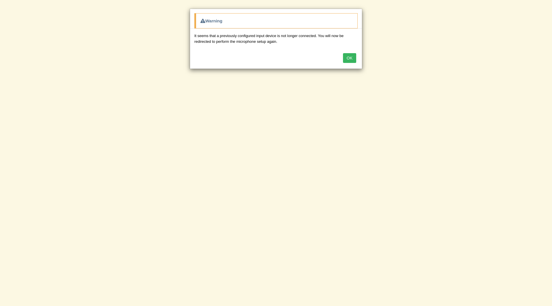
click at [351, 60] on button "OK" at bounding box center [349, 58] width 13 height 10
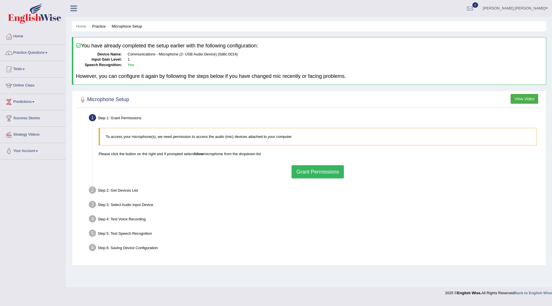
click at [323, 166] on button "Grant Permissions" at bounding box center [317, 171] width 52 height 13
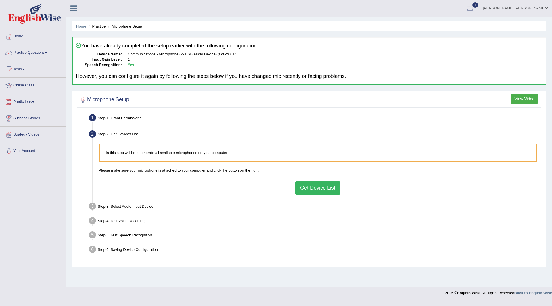
click at [315, 187] on button "Get Device List" at bounding box center [317, 187] width 45 height 13
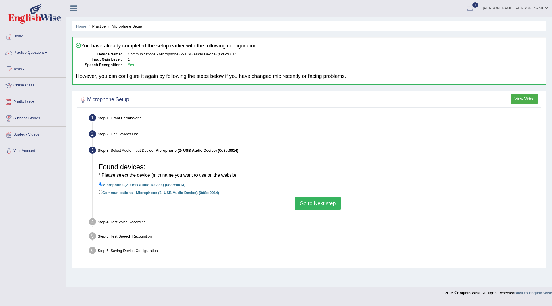
click at [313, 202] on button "Go to Next step" at bounding box center [318, 203] width 46 height 13
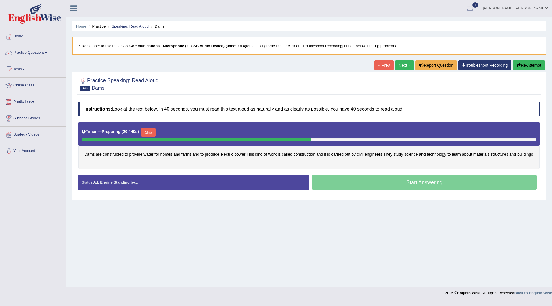
click at [154, 133] on button "Skip" at bounding box center [148, 132] width 14 height 9
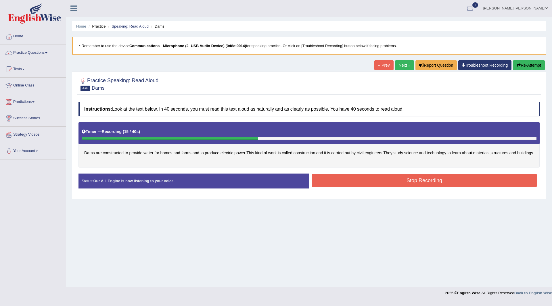
click at [373, 184] on button "Stop Recording" at bounding box center [424, 180] width 225 height 13
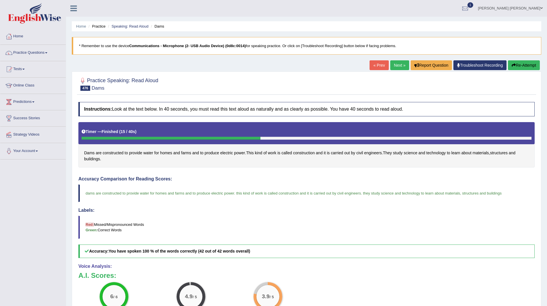
click at [397, 64] on link "Next »" at bounding box center [400, 65] width 19 height 10
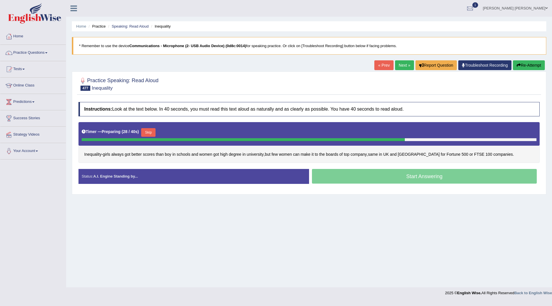
click at [154, 132] on button "Skip" at bounding box center [148, 132] width 14 height 9
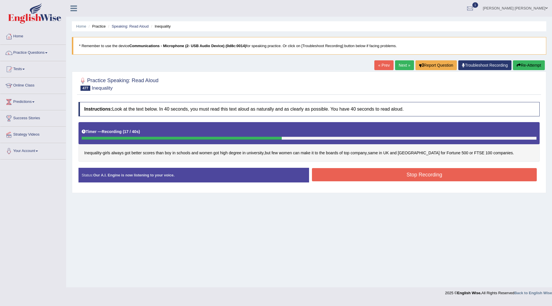
click at [350, 174] on button "Stop Recording" at bounding box center [424, 174] width 225 height 13
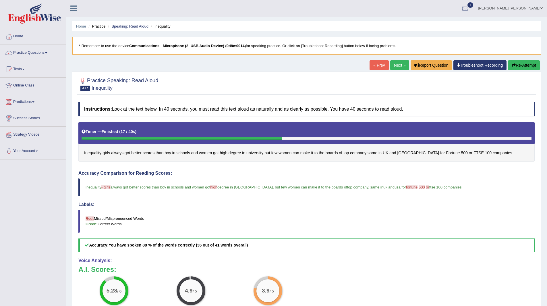
click at [397, 64] on link "Next »" at bounding box center [400, 65] width 19 height 10
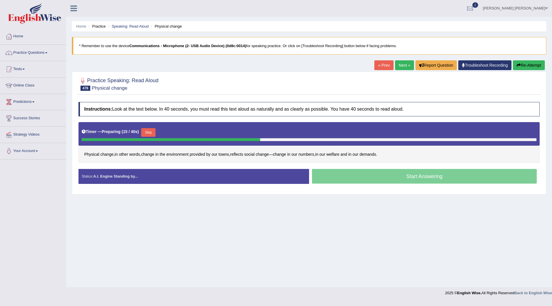
drag, startPoint x: 151, startPoint y: 133, endPoint x: 144, endPoint y: 139, distance: 9.0
click at [151, 133] on button "Skip" at bounding box center [148, 132] width 14 height 9
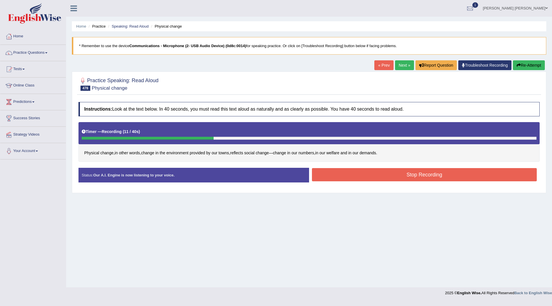
click at [354, 172] on button "Stop Recording" at bounding box center [424, 174] width 225 height 13
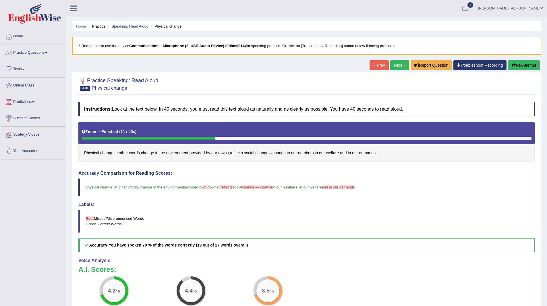
click at [393, 63] on link "Next »" at bounding box center [400, 65] width 19 height 10
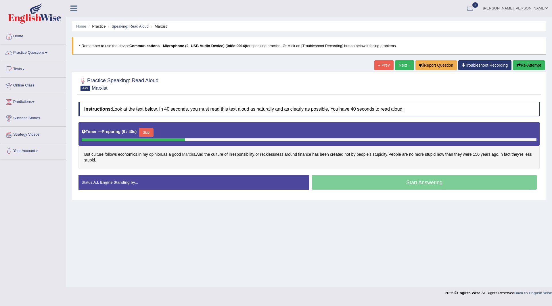
click at [195, 156] on span "Marxist" at bounding box center [188, 154] width 13 height 6
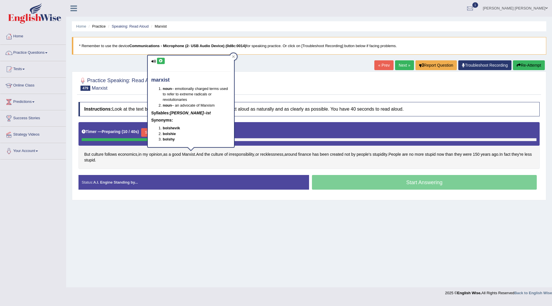
click at [162, 61] on icon at bounding box center [161, 60] width 4 height 3
click at [217, 245] on div "Home Practice Speaking: Read Aloud Marxist * Remember to use the device Communi…" at bounding box center [309, 143] width 486 height 287
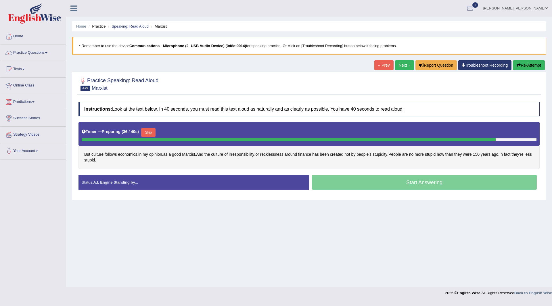
click at [150, 131] on button "Skip" at bounding box center [148, 132] width 14 height 9
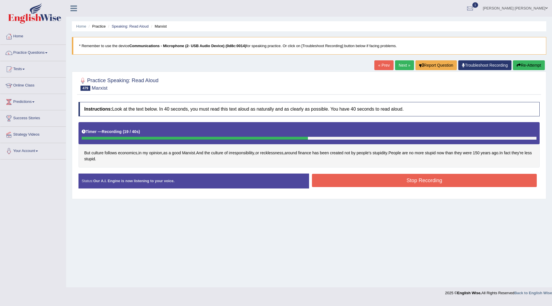
click at [352, 180] on button "Stop Recording" at bounding box center [424, 180] width 225 height 13
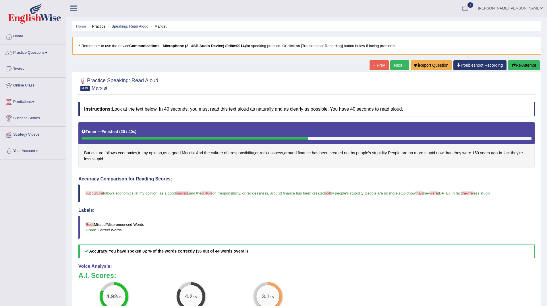
click at [394, 65] on link "Next »" at bounding box center [400, 65] width 19 height 10
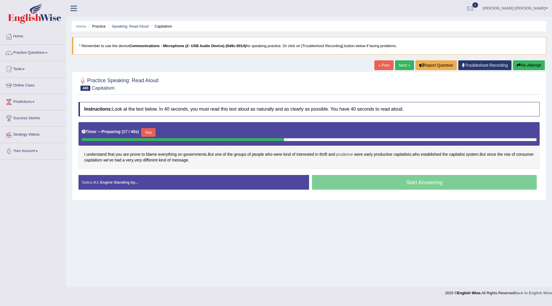
click at [347, 154] on span "prudence" at bounding box center [344, 154] width 17 height 6
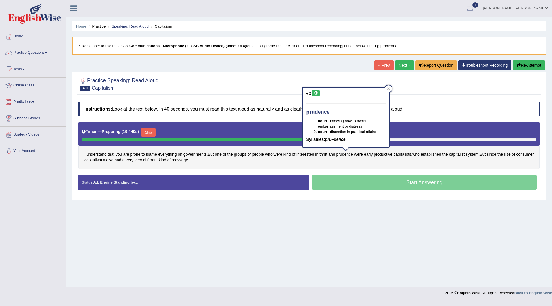
click at [315, 93] on icon at bounding box center [316, 92] width 4 height 3
click at [151, 129] on button "Skip" at bounding box center [148, 132] width 14 height 9
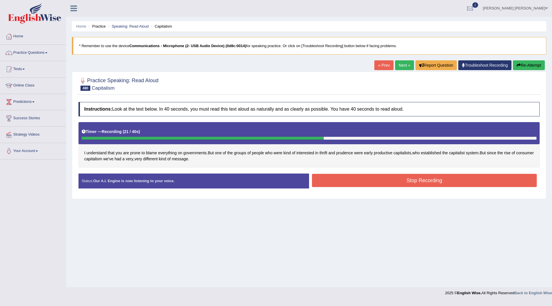
click at [378, 181] on button "Stop Recording" at bounding box center [424, 180] width 225 height 13
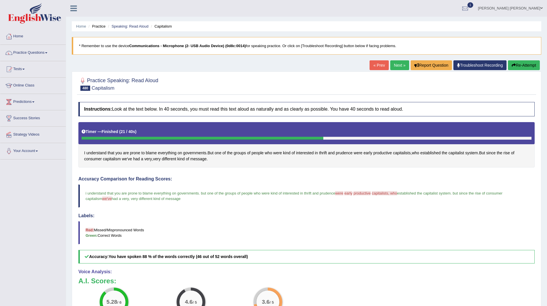
click at [403, 64] on link "Next »" at bounding box center [400, 65] width 19 height 10
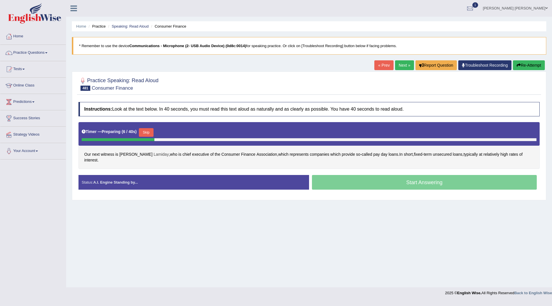
click at [153, 154] on span "Lamiday" at bounding box center [160, 154] width 15 height 6
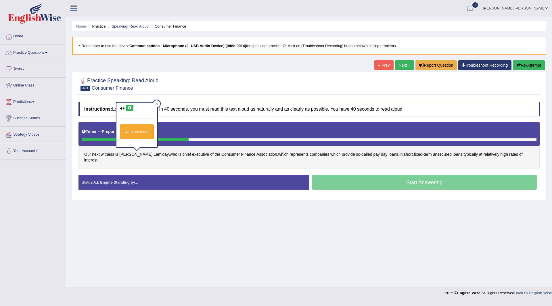
click at [129, 107] on icon at bounding box center [129, 107] width 4 height 3
click at [185, 242] on div "Home Practice Speaking: Read Aloud Consumer Finance * Remember to use the devic…" at bounding box center [309, 143] width 486 height 287
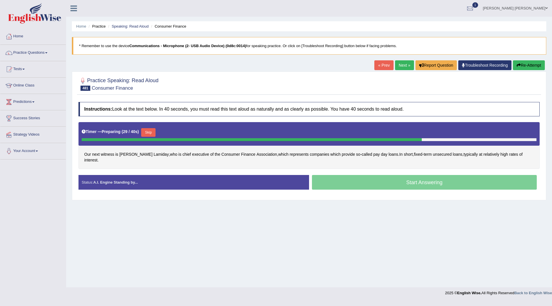
click at [154, 132] on button "Skip" at bounding box center [148, 132] width 14 height 9
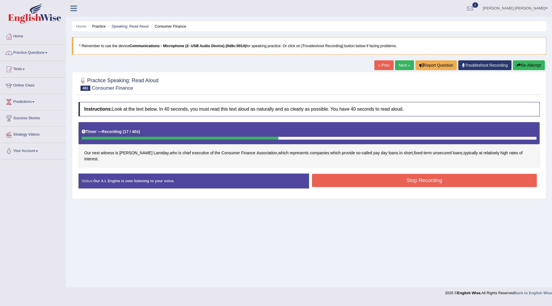
click at [359, 176] on button "Stop Recording" at bounding box center [424, 180] width 225 height 13
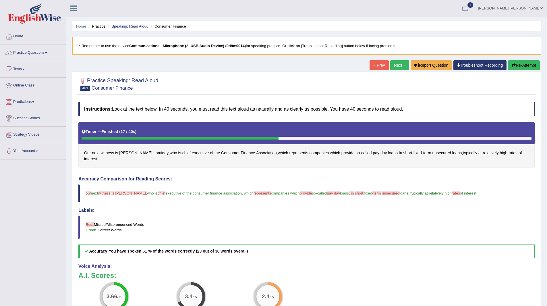
click at [397, 66] on link "Next »" at bounding box center [400, 65] width 19 height 10
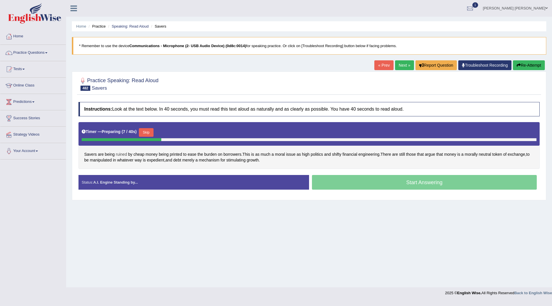
click at [119, 153] on span "ruined" at bounding box center [121, 154] width 11 height 6
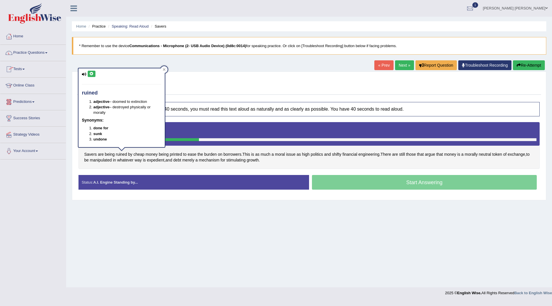
click at [93, 73] on icon at bounding box center [91, 73] width 4 height 3
click at [212, 201] on div "Home Practice Speaking: Read Aloud Savers * Remember to use the device Communic…" at bounding box center [309, 143] width 486 height 287
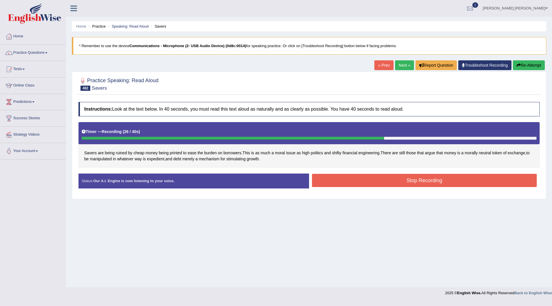
click at [366, 182] on button "Stop Recording" at bounding box center [424, 180] width 225 height 13
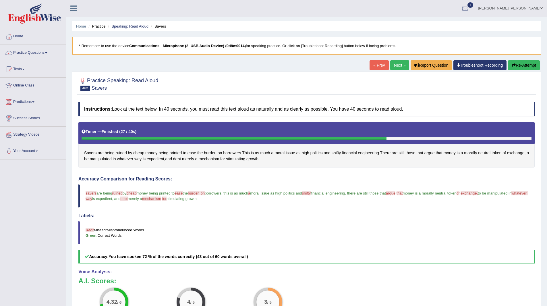
click at [397, 67] on link "Next »" at bounding box center [400, 65] width 19 height 10
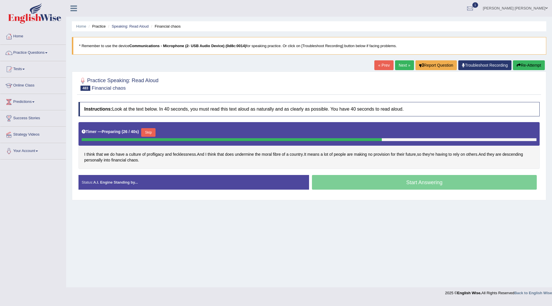
click at [150, 132] on button "Skip" at bounding box center [148, 132] width 14 height 9
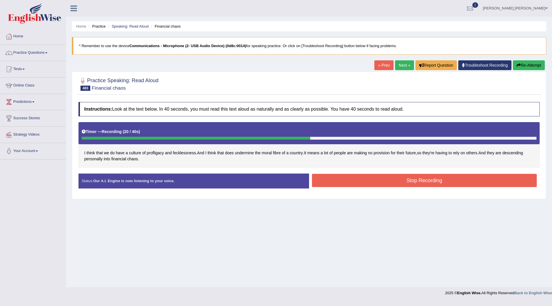
click at [348, 181] on button "Stop Recording" at bounding box center [424, 180] width 225 height 13
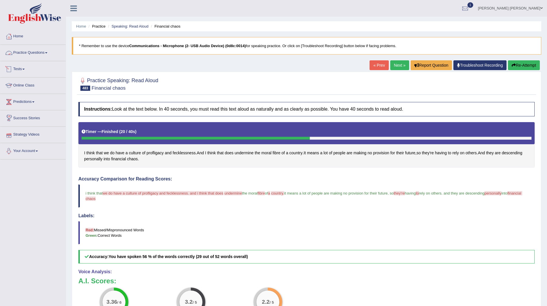
click at [28, 47] on link "Practice Questions" at bounding box center [33, 52] width 66 height 14
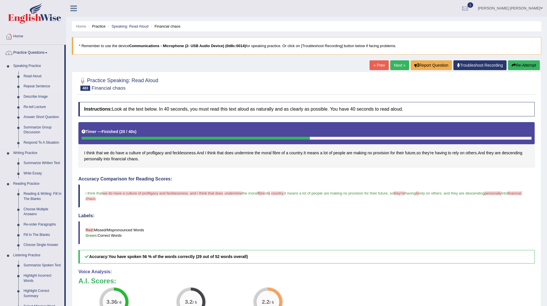
click at [38, 85] on link "Repeat Sentence" at bounding box center [42, 86] width 43 height 10
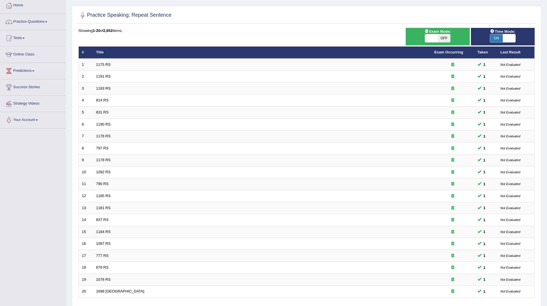
scroll to position [74, 0]
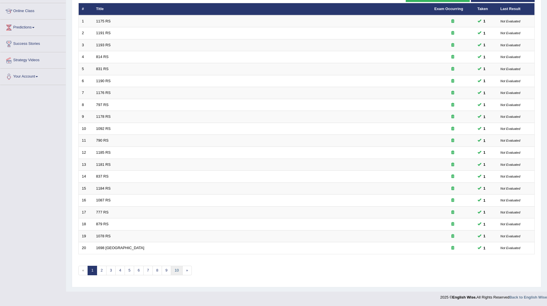
click at [176, 268] on link "10" at bounding box center [176, 270] width 11 height 9
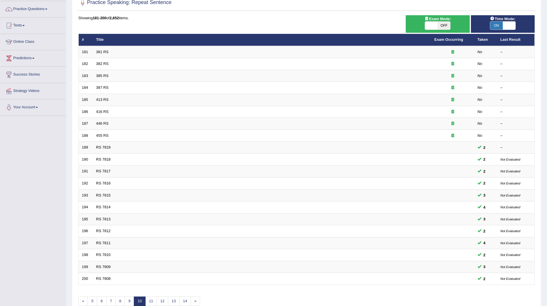
scroll to position [74, 0]
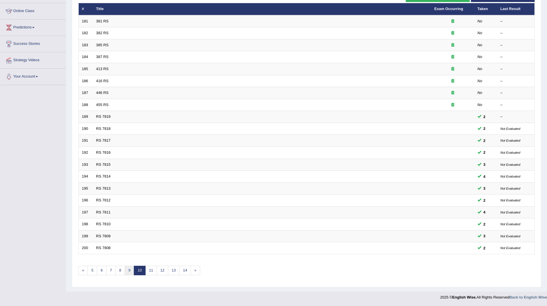
click at [130, 267] on link "9" at bounding box center [129, 270] width 9 height 9
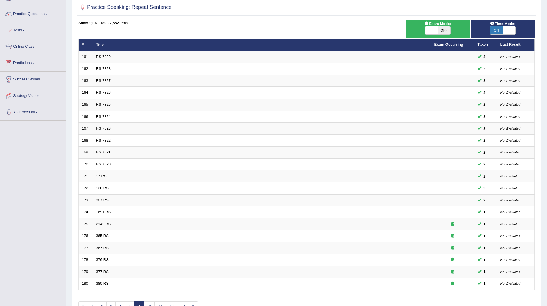
scroll to position [74, 0]
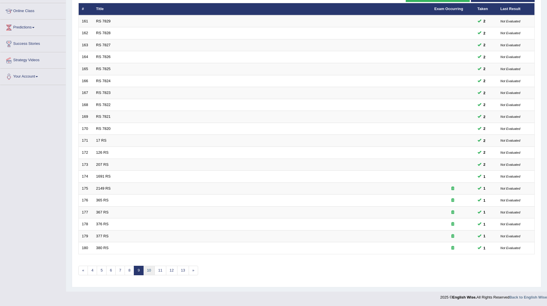
click at [149, 270] on link "10" at bounding box center [148, 270] width 11 height 9
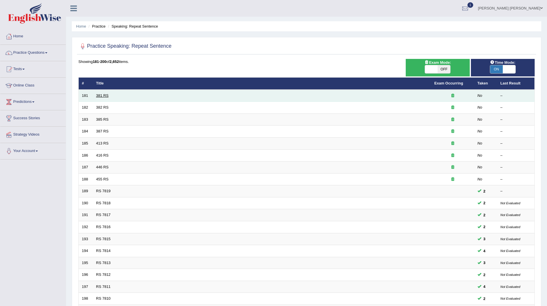
click at [107, 95] on link "381 RS" at bounding box center [102, 95] width 12 height 4
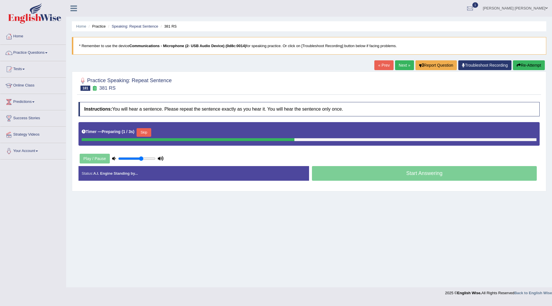
click at [147, 132] on button "Skip" at bounding box center [144, 132] width 14 height 9
click at [172, 134] on button "Skip" at bounding box center [169, 132] width 14 height 9
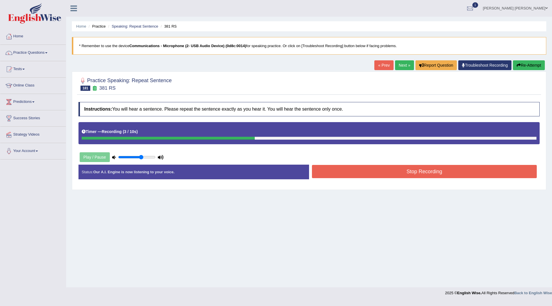
click at [331, 168] on button "Stop Recording" at bounding box center [424, 171] width 225 height 13
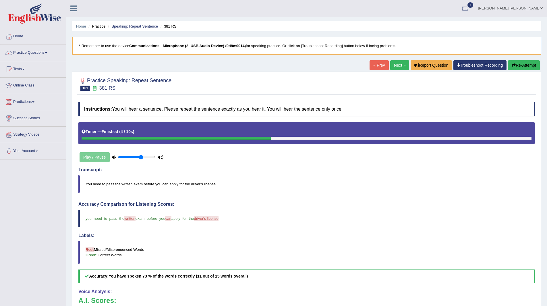
click at [391, 67] on link "Next »" at bounding box center [400, 65] width 19 height 10
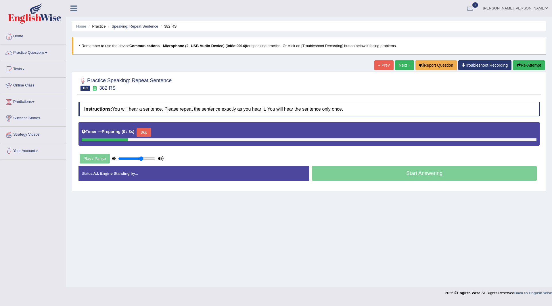
click at [143, 130] on button "Skip" at bounding box center [144, 132] width 14 height 9
click at [172, 134] on button "Skip" at bounding box center [169, 132] width 14 height 9
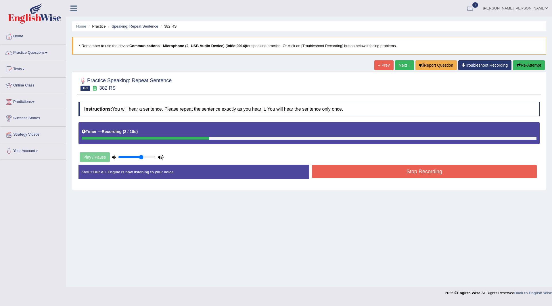
click at [334, 170] on button "Stop Recording" at bounding box center [424, 171] width 225 height 13
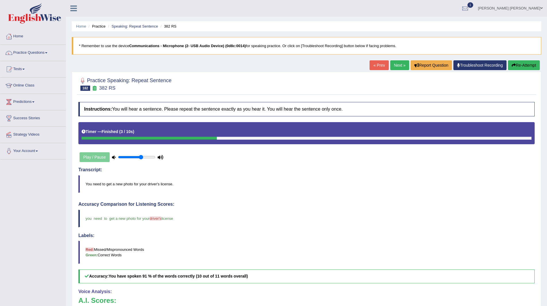
drag, startPoint x: 396, startPoint y: 65, endPoint x: 342, endPoint y: 65, distance: 54.0
click at [396, 65] on link "Next »" at bounding box center [400, 65] width 19 height 10
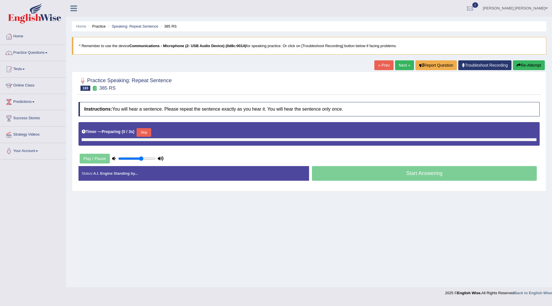
click at [141, 131] on button "Skip" at bounding box center [144, 132] width 14 height 9
click at [173, 137] on div "Skip" at bounding box center [169, 133] width 14 height 10
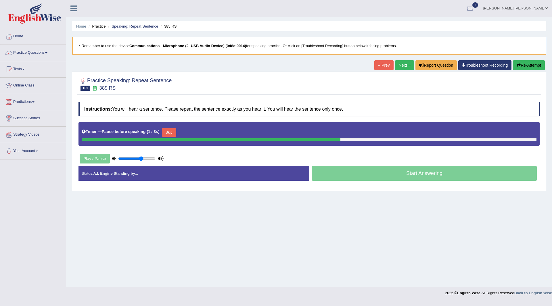
click at [171, 131] on button "Skip" at bounding box center [169, 132] width 14 height 9
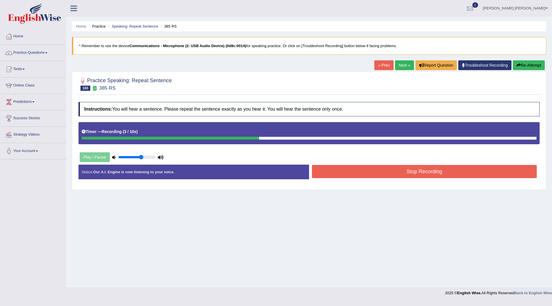
click at [334, 172] on button "Stop Recording" at bounding box center [424, 171] width 225 height 13
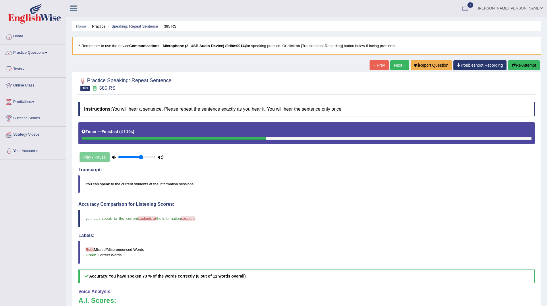
drag, startPoint x: 398, startPoint y: 66, endPoint x: 380, endPoint y: 67, distance: 17.5
click at [398, 66] on link "Next »" at bounding box center [400, 65] width 19 height 10
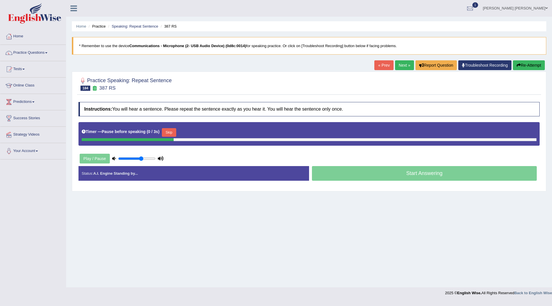
click at [173, 132] on button "Skip" at bounding box center [169, 132] width 14 height 9
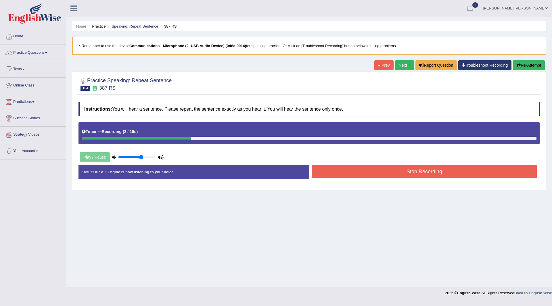
click at [361, 173] on button "Stop Recording" at bounding box center [424, 171] width 225 height 13
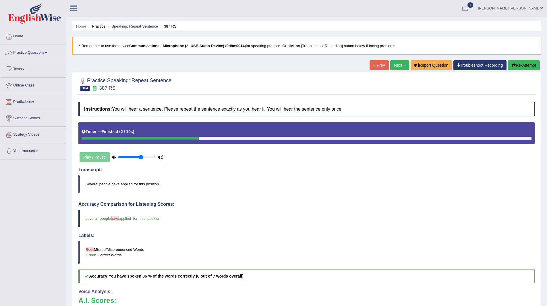
click at [397, 62] on link "Next »" at bounding box center [400, 65] width 19 height 10
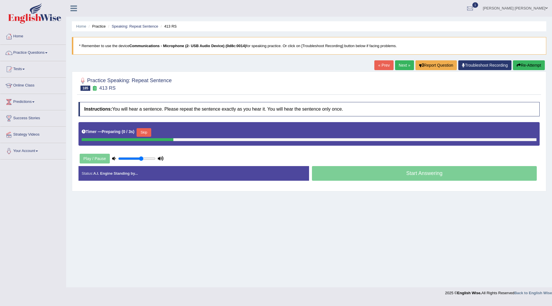
click at [144, 129] on button "Skip" at bounding box center [144, 132] width 14 height 9
click at [166, 132] on button "Skip" at bounding box center [169, 132] width 14 height 9
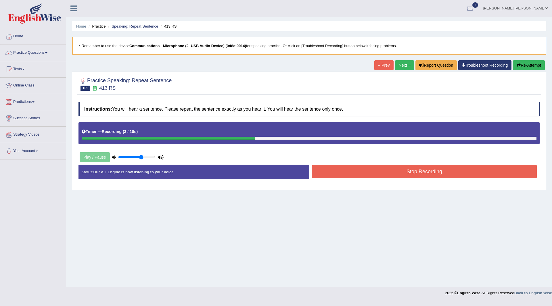
click at [358, 174] on button "Stop Recording" at bounding box center [424, 171] width 225 height 13
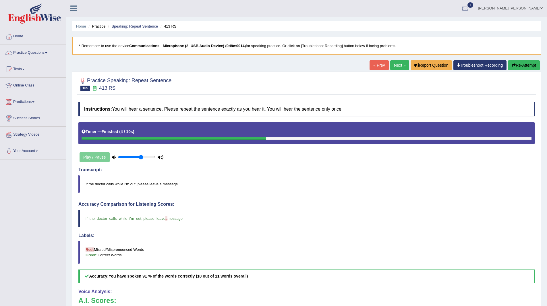
click at [396, 63] on link "Next »" at bounding box center [400, 65] width 19 height 10
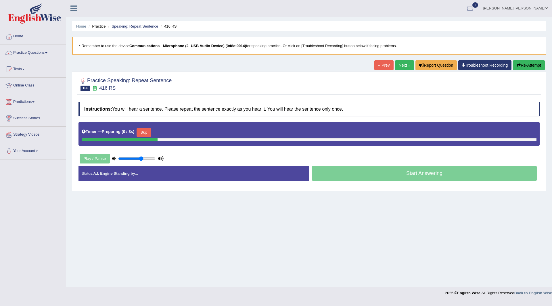
click at [141, 129] on button "Skip" at bounding box center [144, 132] width 14 height 9
click at [170, 132] on button "Skip" at bounding box center [169, 132] width 14 height 9
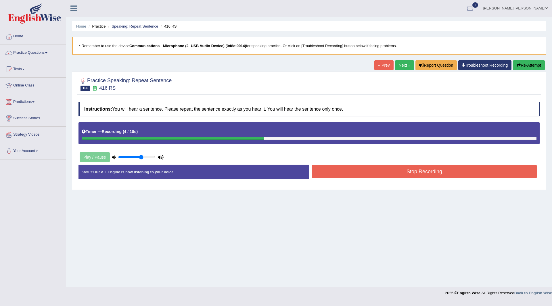
click at [344, 174] on button "Stop Recording" at bounding box center [424, 171] width 225 height 13
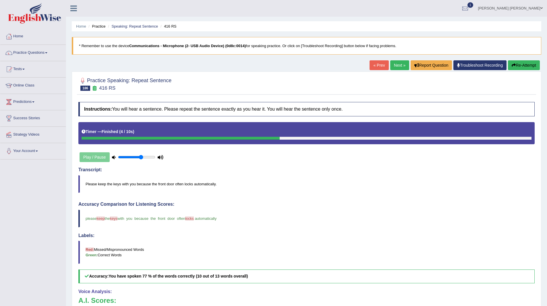
click at [394, 61] on link "Next »" at bounding box center [400, 65] width 19 height 10
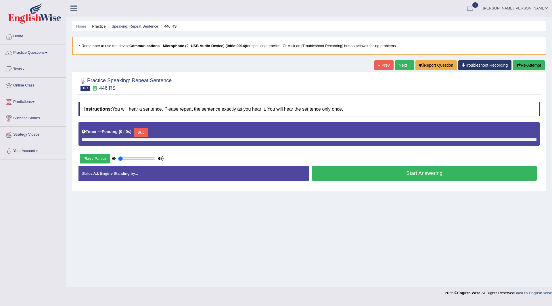
type input "0.65"
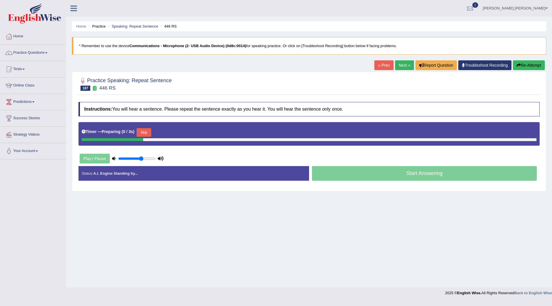
click at [142, 132] on button "Skip" at bounding box center [144, 132] width 14 height 9
click at [169, 132] on button "Skip" at bounding box center [169, 132] width 14 height 9
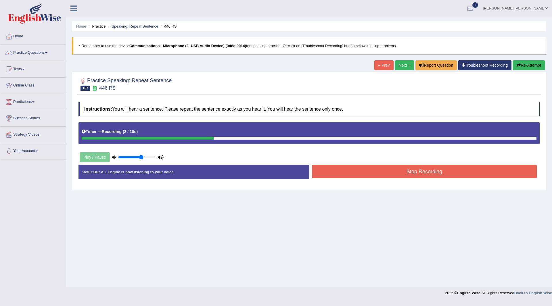
click at [329, 167] on button "Stop Recording" at bounding box center [424, 171] width 225 height 13
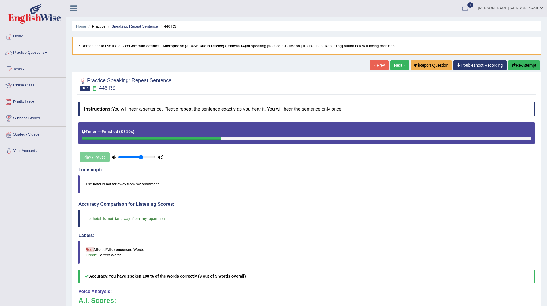
click at [394, 64] on link "Next »" at bounding box center [400, 65] width 19 height 10
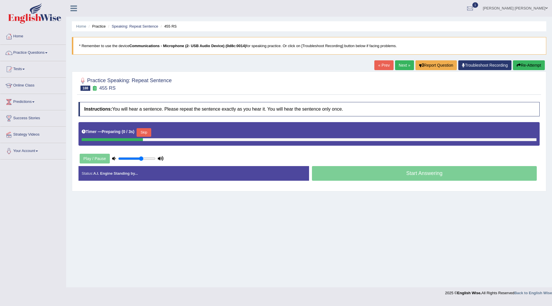
click at [147, 132] on button "Skip" at bounding box center [144, 132] width 14 height 9
click at [168, 131] on button "Skip" at bounding box center [169, 132] width 14 height 9
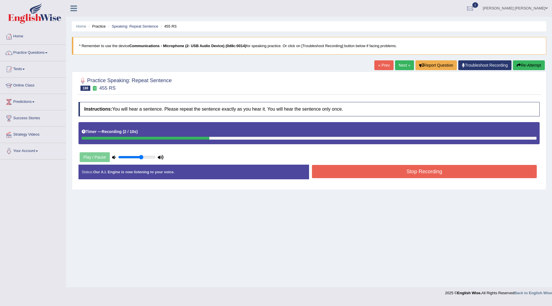
click at [353, 172] on button "Stop Recording" at bounding box center [424, 171] width 225 height 13
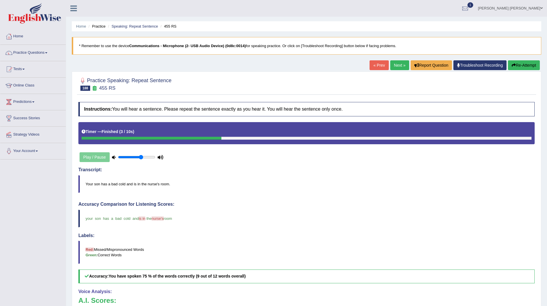
click at [397, 64] on link "Next »" at bounding box center [400, 65] width 19 height 10
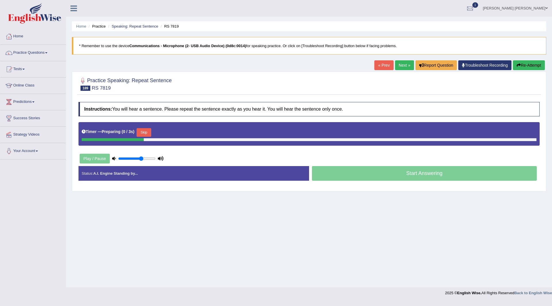
click at [147, 131] on button "Skip" at bounding box center [144, 132] width 14 height 9
click at [168, 129] on button "Skip" at bounding box center [169, 132] width 14 height 9
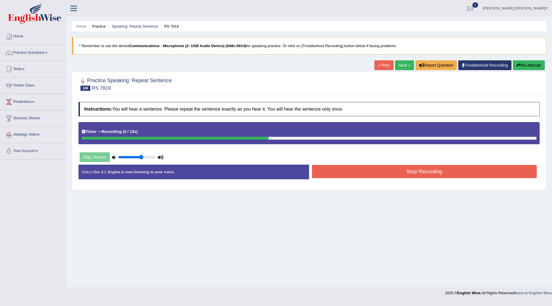
click at [343, 172] on button "Stop Recording" at bounding box center [424, 171] width 225 height 13
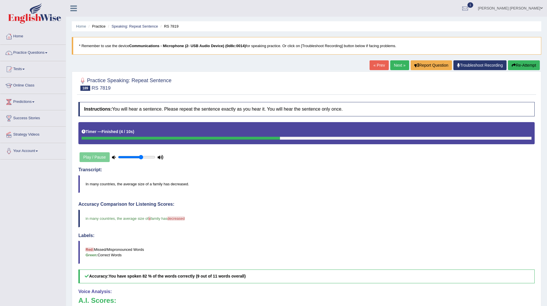
click at [399, 63] on link "Next »" at bounding box center [400, 65] width 19 height 10
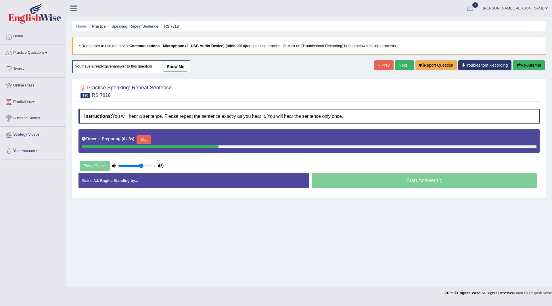
drag, startPoint x: 146, startPoint y: 140, endPoint x: 148, endPoint y: 144, distance: 4.5
click at [146, 141] on button "Skip" at bounding box center [144, 139] width 14 height 9
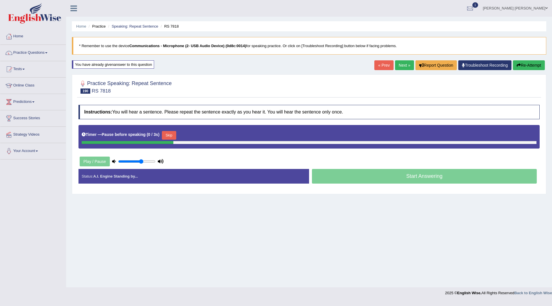
click at [165, 134] on button "Skip" at bounding box center [169, 135] width 14 height 9
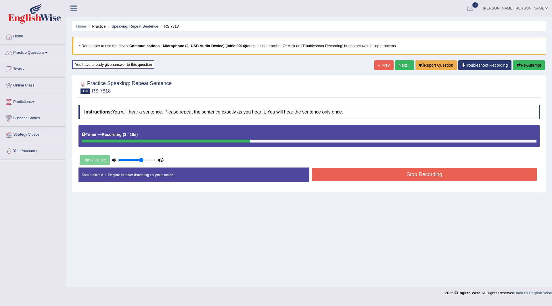
click at [334, 176] on button "Stop Recording" at bounding box center [424, 174] width 225 height 13
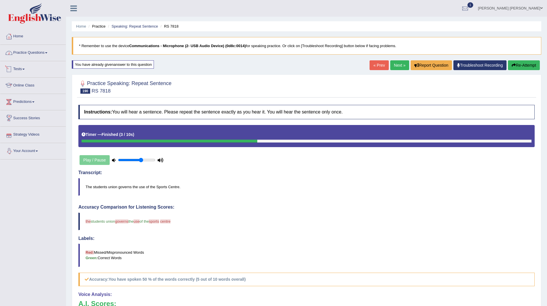
click at [30, 52] on link "Practice Questions" at bounding box center [33, 52] width 66 height 14
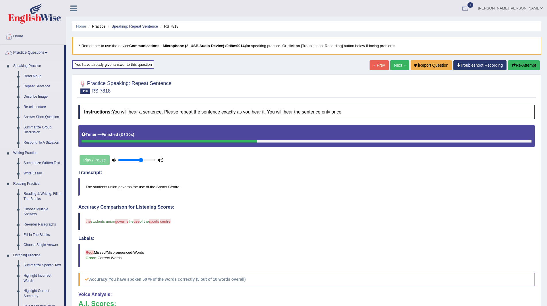
click at [36, 88] on link "Repeat Sentence" at bounding box center [42, 86] width 43 height 10
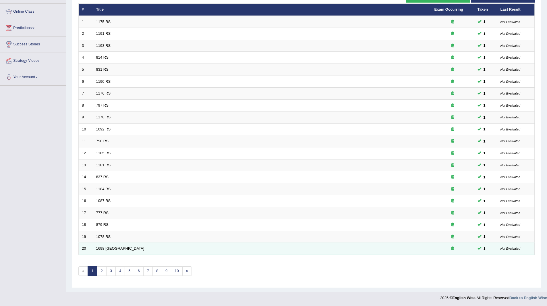
scroll to position [74, 0]
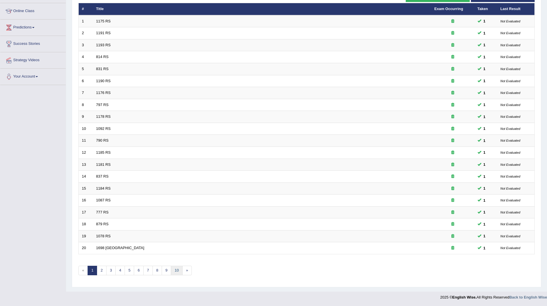
click at [180, 272] on link "10" at bounding box center [176, 270] width 11 height 9
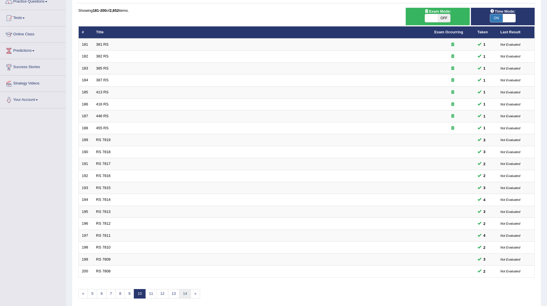
scroll to position [74, 0]
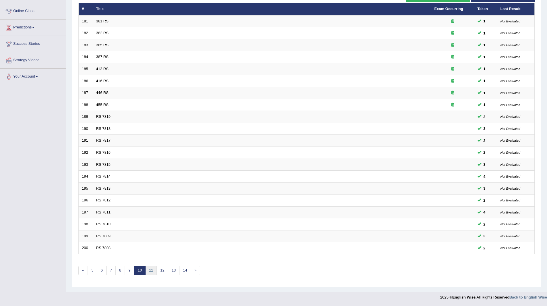
click at [151, 270] on link "11" at bounding box center [150, 270] width 11 height 9
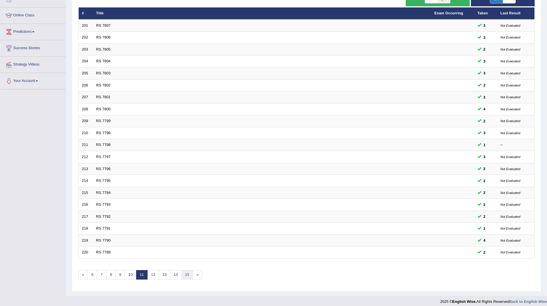
scroll to position [74, 0]
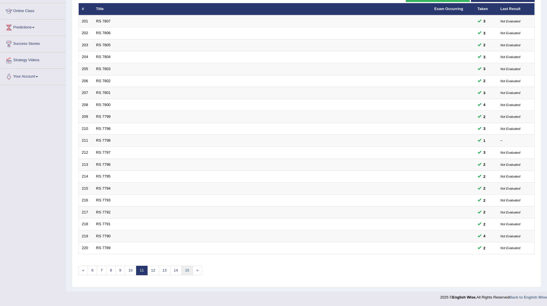
click at [191, 268] on link "15" at bounding box center [187, 270] width 11 height 9
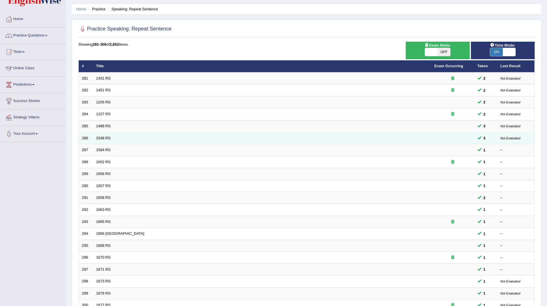
scroll to position [17, 0]
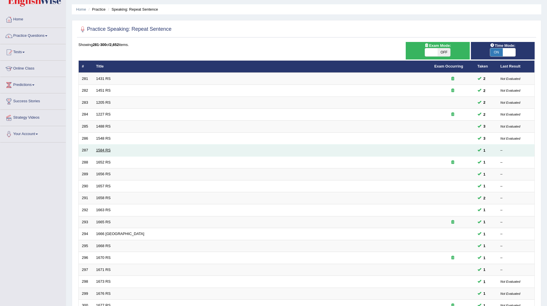
click at [108, 151] on link "1584 RS" at bounding box center [103, 150] width 15 height 4
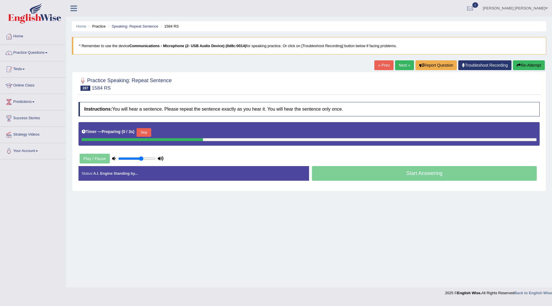
click at [144, 130] on button "Skip" at bounding box center [144, 132] width 14 height 9
click at [176, 134] on button "Skip" at bounding box center [169, 132] width 14 height 9
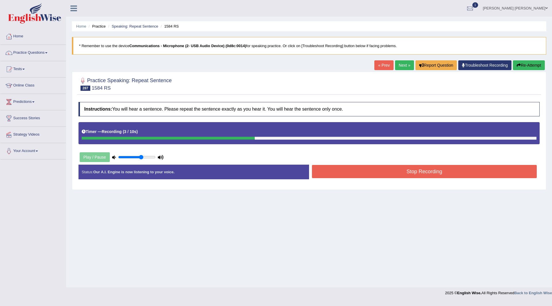
click at [338, 172] on button "Stop Recording" at bounding box center [424, 171] width 225 height 13
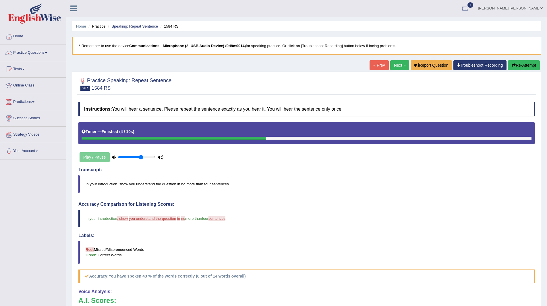
click at [395, 66] on link "Next »" at bounding box center [400, 65] width 19 height 10
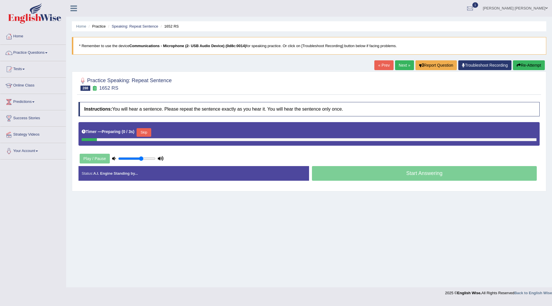
click at [140, 130] on button "Skip" at bounding box center [144, 132] width 14 height 9
click at [169, 135] on button "Skip" at bounding box center [169, 132] width 14 height 9
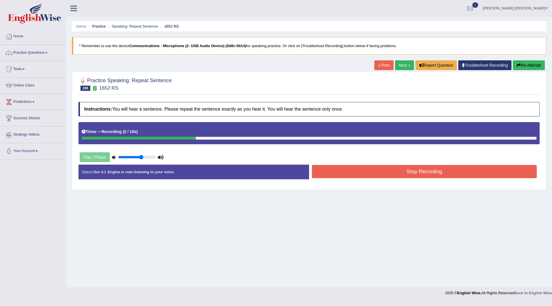
click at [381, 174] on button "Stop Recording" at bounding box center [424, 171] width 225 height 13
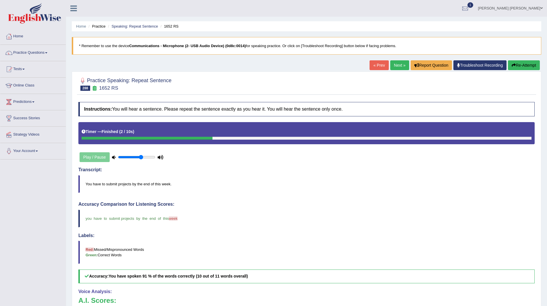
click at [392, 66] on link "Next »" at bounding box center [400, 65] width 19 height 10
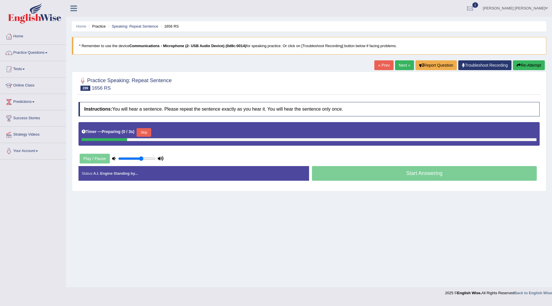
click at [149, 133] on button "Skip" at bounding box center [144, 132] width 14 height 9
click at [166, 134] on button "Skip" at bounding box center [169, 132] width 14 height 9
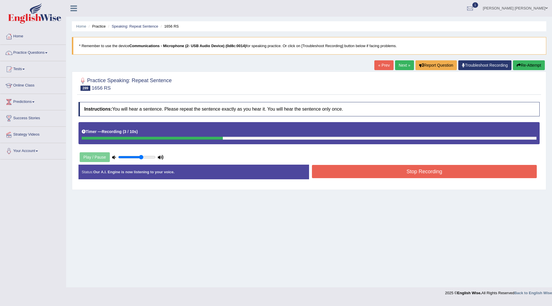
click at [344, 176] on button "Stop Recording" at bounding box center [424, 171] width 225 height 13
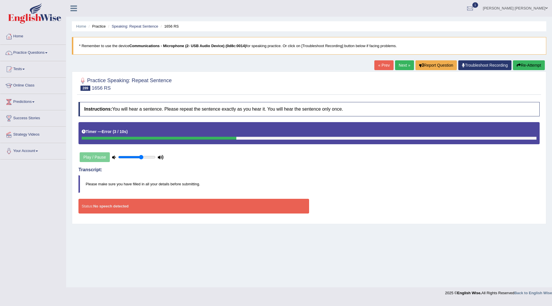
click at [401, 64] on link "Next »" at bounding box center [404, 65] width 19 height 10
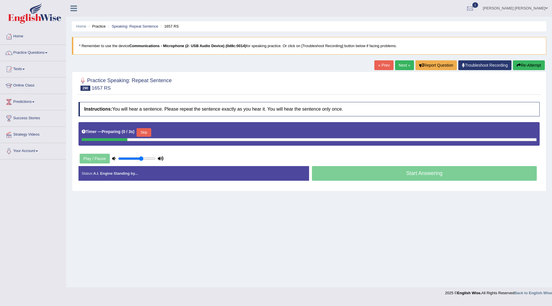
click at [146, 133] on button "Skip" at bounding box center [144, 132] width 14 height 9
click at [171, 133] on button "Skip" at bounding box center [169, 132] width 14 height 9
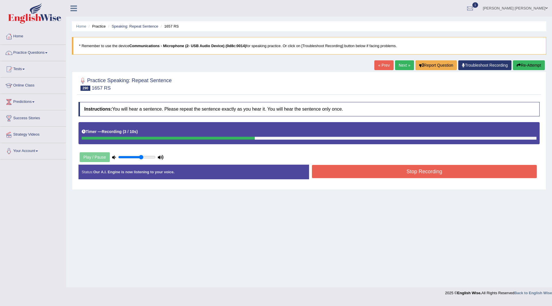
click at [330, 169] on button "Stop Recording" at bounding box center [424, 171] width 225 height 13
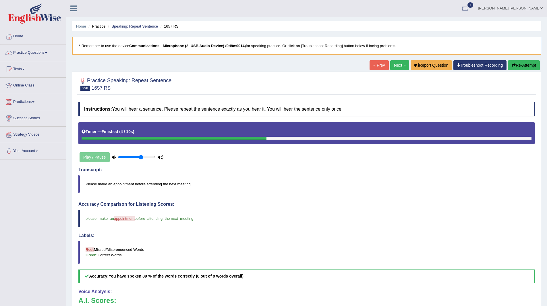
click at [401, 65] on link "Next »" at bounding box center [400, 65] width 19 height 10
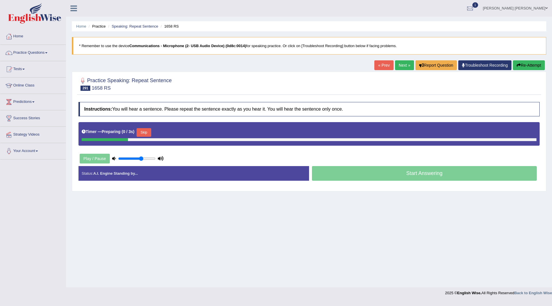
click at [142, 133] on button "Skip" at bounding box center [144, 132] width 14 height 9
click at [176, 130] on button "Skip" at bounding box center [169, 132] width 14 height 9
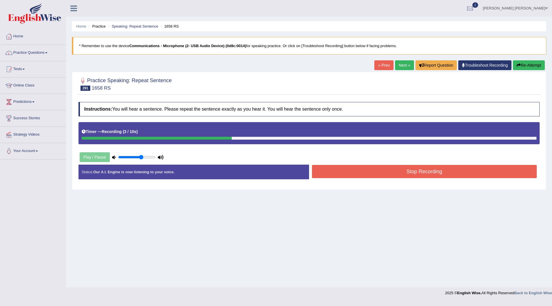
click at [330, 166] on button "Stop Recording" at bounding box center [424, 171] width 225 height 13
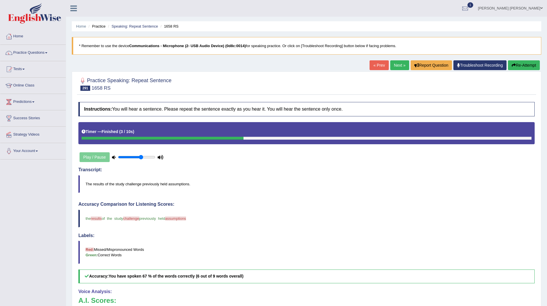
click at [399, 65] on link "Next »" at bounding box center [400, 65] width 19 height 10
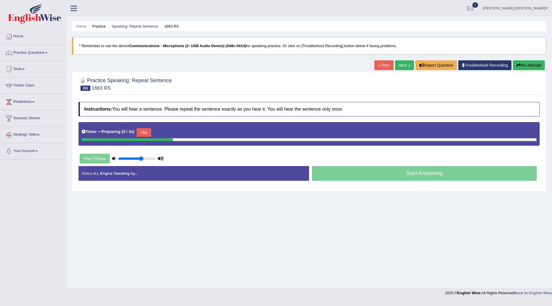
click at [141, 133] on button "Skip" at bounding box center [144, 132] width 14 height 9
click at [176, 131] on button "Skip" at bounding box center [169, 132] width 14 height 9
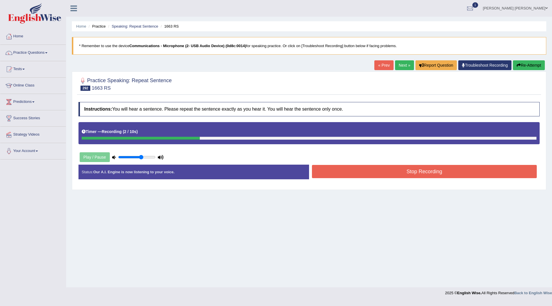
click at [347, 169] on button "Stop Recording" at bounding box center [424, 171] width 225 height 13
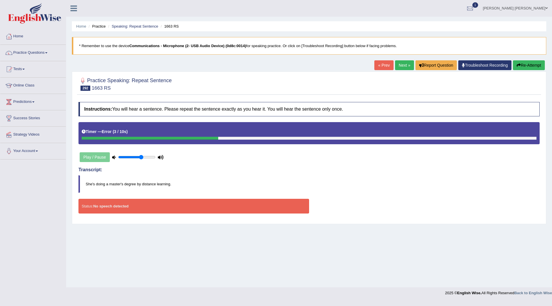
click at [399, 67] on link "Next »" at bounding box center [404, 65] width 19 height 10
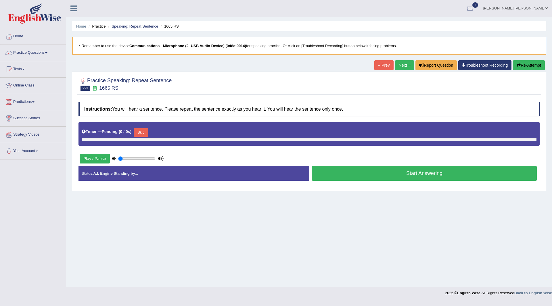
type input "0.65"
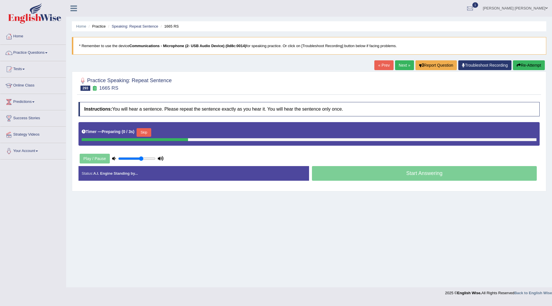
click at [148, 130] on button "Skip" at bounding box center [144, 132] width 14 height 9
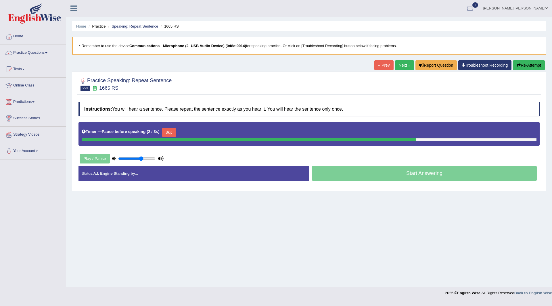
click at [167, 131] on button "Skip" at bounding box center [169, 132] width 14 height 9
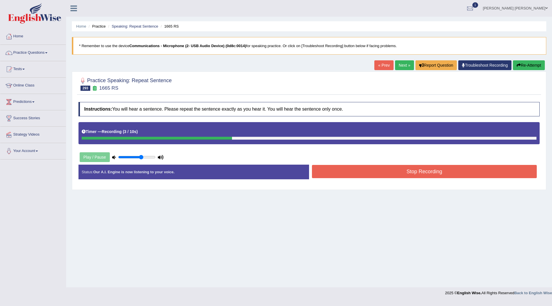
click at [328, 174] on button "Stop Recording" at bounding box center [424, 171] width 225 height 13
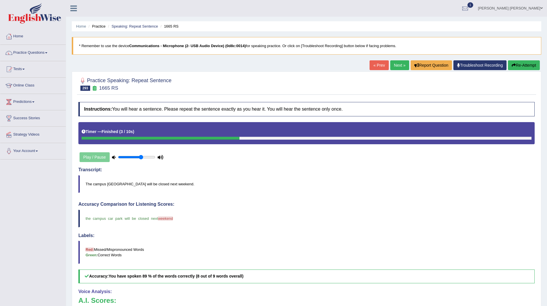
click at [394, 66] on link "Next »" at bounding box center [400, 65] width 19 height 10
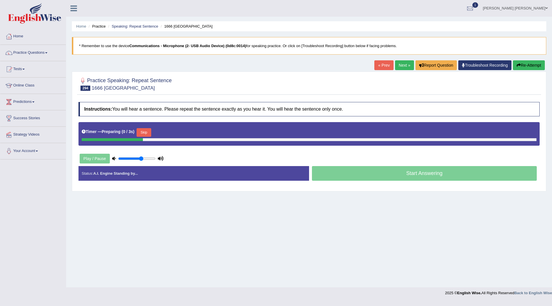
click at [143, 134] on button "Skip" at bounding box center [144, 132] width 14 height 9
click at [170, 133] on button "Skip" at bounding box center [169, 132] width 14 height 9
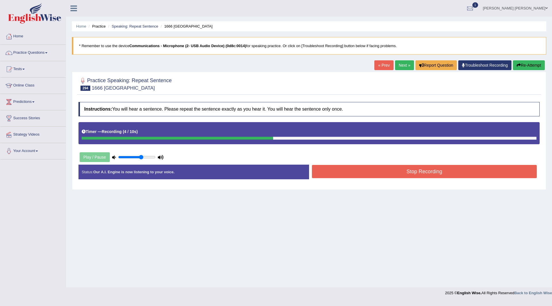
click at [326, 172] on button "Stop Recording" at bounding box center [424, 171] width 225 height 13
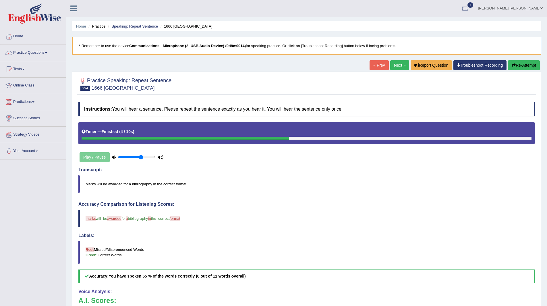
drag, startPoint x: 396, startPoint y: 65, endPoint x: 390, endPoint y: 66, distance: 6.1
click at [396, 65] on link "Next »" at bounding box center [400, 65] width 19 height 10
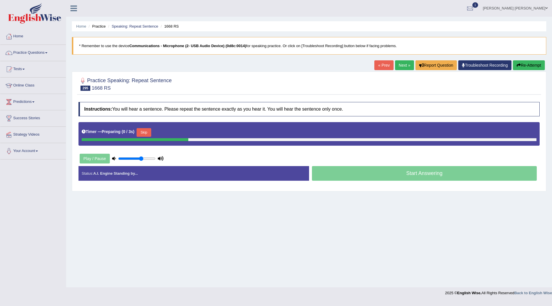
click at [147, 132] on button "Skip" at bounding box center [144, 132] width 14 height 9
click at [166, 132] on button "Skip" at bounding box center [169, 132] width 14 height 9
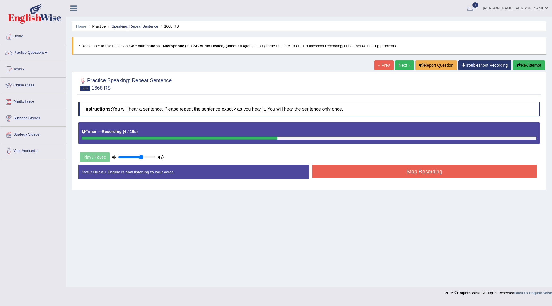
click at [364, 172] on button "Stop Recording" at bounding box center [424, 171] width 225 height 13
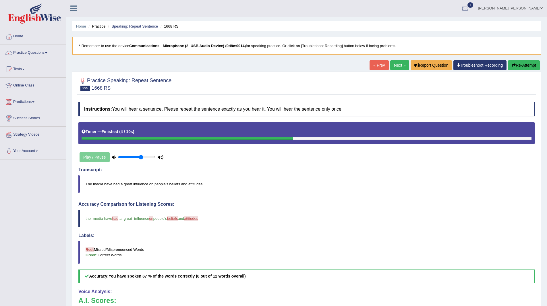
click at [399, 65] on link "Next »" at bounding box center [400, 65] width 19 height 10
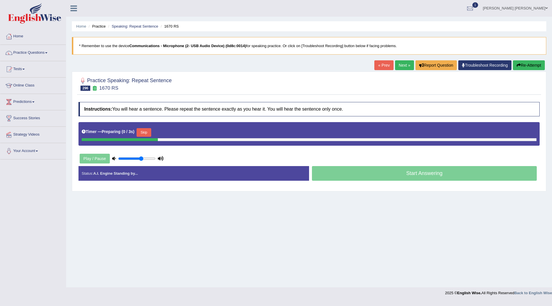
click at [148, 132] on button "Skip" at bounding box center [144, 132] width 14 height 9
click at [171, 130] on button "Skip" at bounding box center [169, 132] width 14 height 9
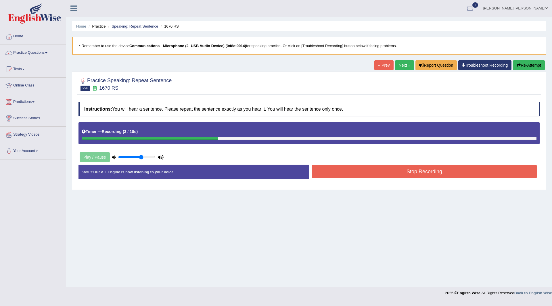
click at [328, 172] on button "Stop Recording" at bounding box center [424, 171] width 225 height 13
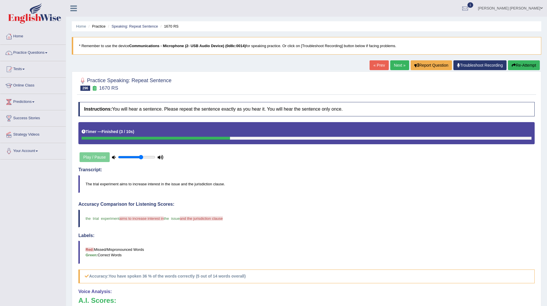
click at [395, 63] on link "Next »" at bounding box center [400, 65] width 19 height 10
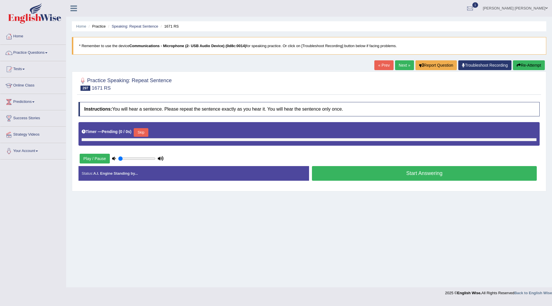
type input "0.65"
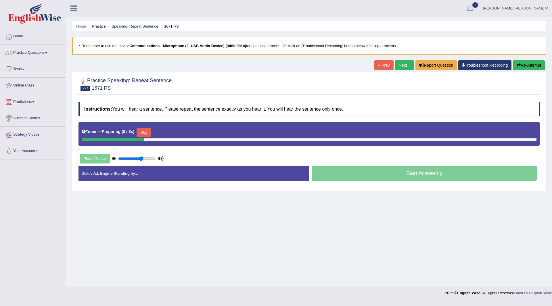
click at [154, 128] on div "Timer — Preparing ( 0 / 3s ) Skip" at bounding box center [309, 132] width 455 height 11
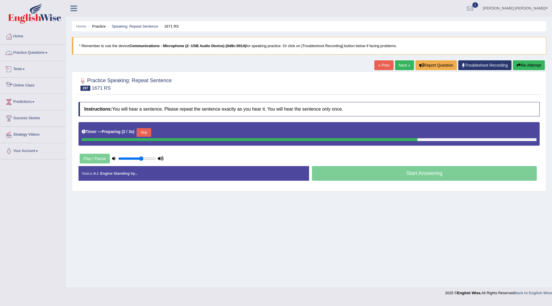
click at [143, 130] on button "Skip" at bounding box center [144, 132] width 14 height 9
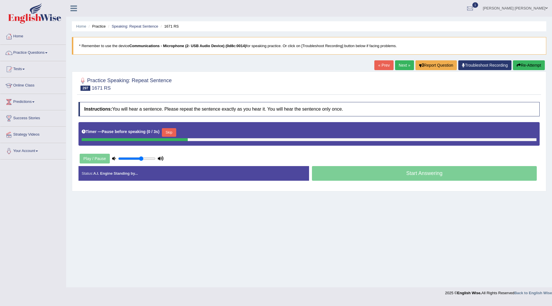
click at [172, 134] on button "Skip" at bounding box center [169, 132] width 14 height 9
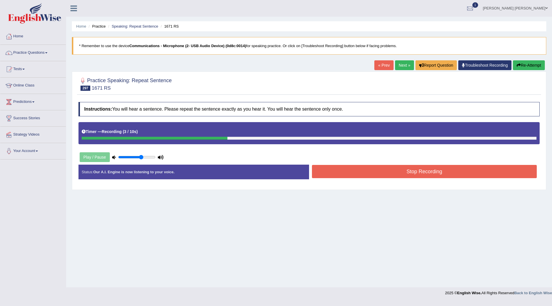
click at [355, 171] on button "Stop Recording" at bounding box center [424, 171] width 225 height 13
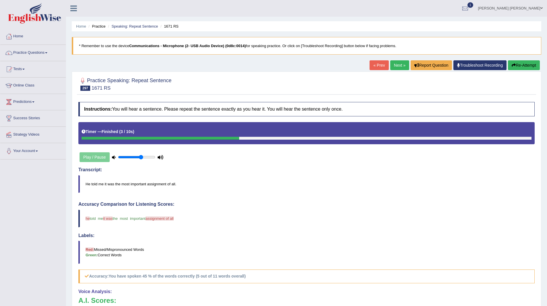
click at [395, 62] on link "Next »" at bounding box center [400, 65] width 19 height 10
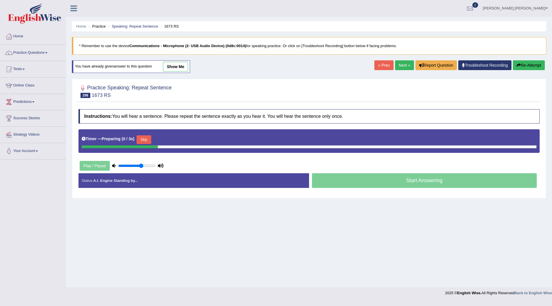
click at [147, 138] on button "Skip" at bounding box center [144, 139] width 14 height 9
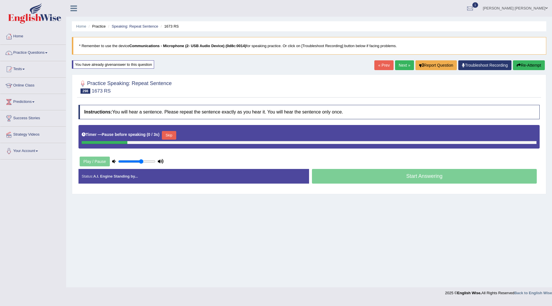
click at [176, 134] on button "Skip" at bounding box center [169, 135] width 14 height 9
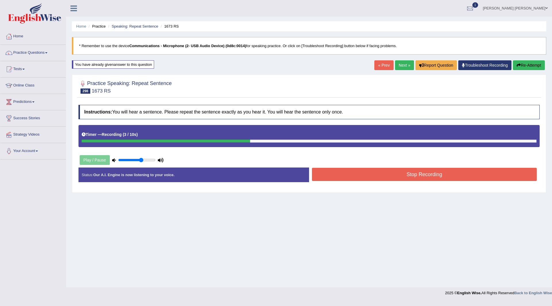
click at [346, 176] on button "Stop Recording" at bounding box center [424, 174] width 225 height 13
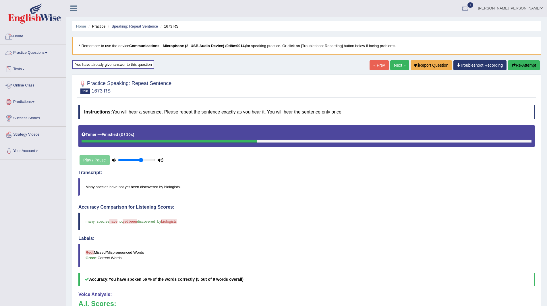
click at [27, 53] on link "Practice Questions" at bounding box center [33, 52] width 66 height 14
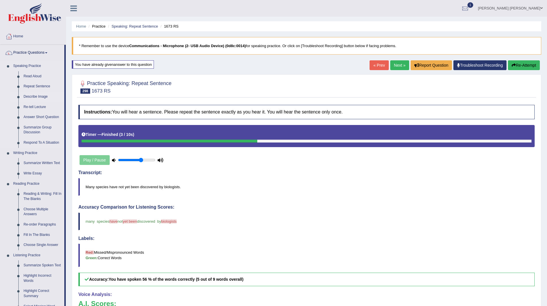
click at [37, 96] on link "Describe Image" at bounding box center [42, 97] width 43 height 10
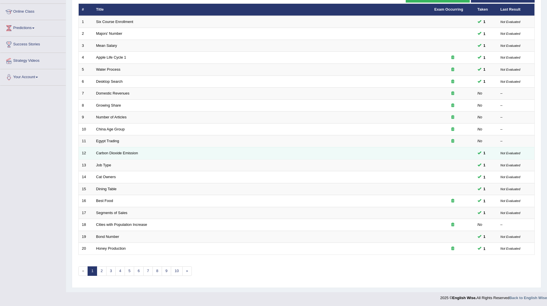
scroll to position [74, 0]
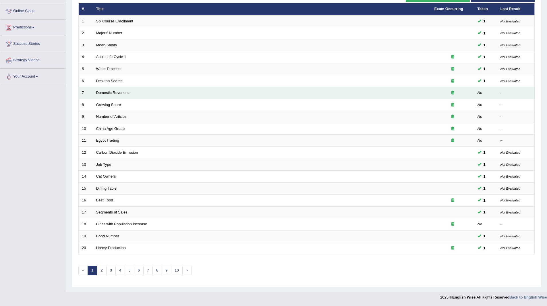
click at [102, 90] on td "Domestic Revenues" at bounding box center [262, 93] width 339 height 12
click at [102, 93] on link "Domestic Revenues" at bounding box center [112, 93] width 33 height 4
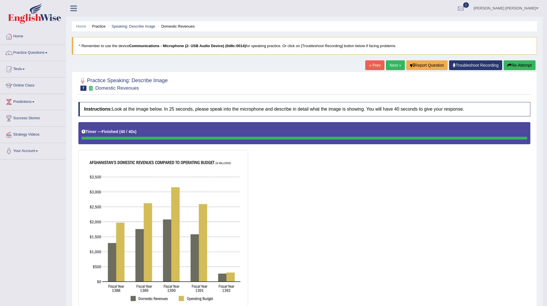
click at [518, 64] on button "Re-Attempt" at bounding box center [520, 65] width 32 height 10
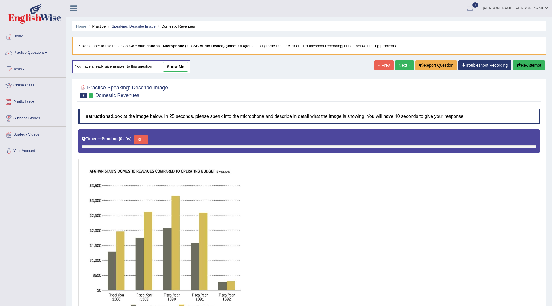
drag, startPoint x: 0, startPoint y: 0, endPoint x: 144, endPoint y: 137, distance: 198.8
click at [144, 137] on button "Skip" at bounding box center [141, 139] width 14 height 9
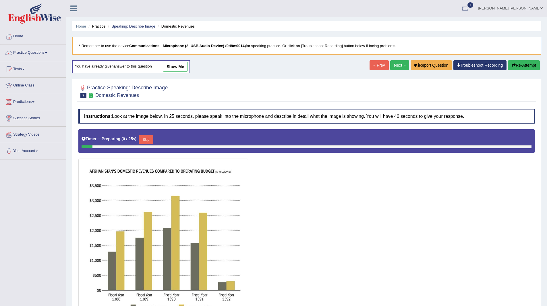
click at [145, 137] on button "Skip" at bounding box center [146, 139] width 14 height 9
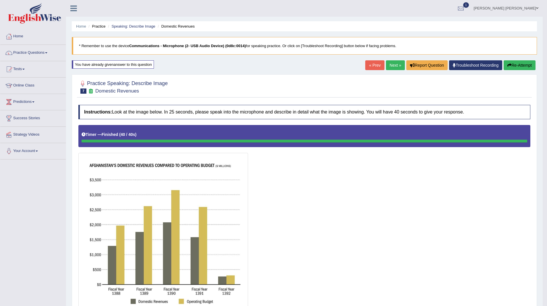
drag, startPoint x: 303, startPoint y: 228, endPoint x: 374, endPoint y: 141, distance: 113.2
click at [315, 221] on div at bounding box center [304, 217] width 452 height 184
click at [389, 66] on link "Next »" at bounding box center [395, 65] width 19 height 10
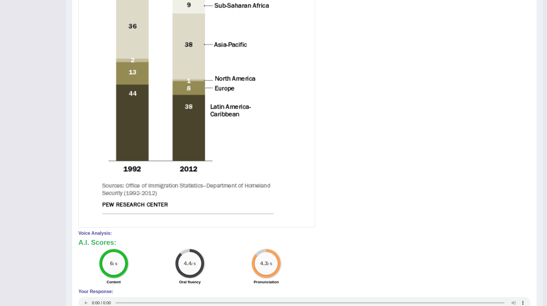
scroll to position [56, 0]
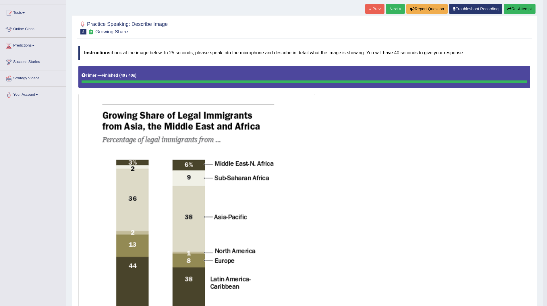
click at [390, 7] on link "Next »" at bounding box center [395, 9] width 19 height 10
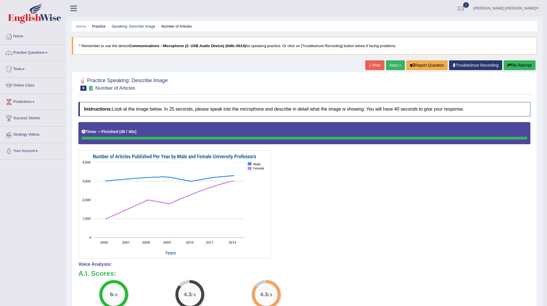
click at [395, 62] on link "Next »" at bounding box center [395, 65] width 19 height 10
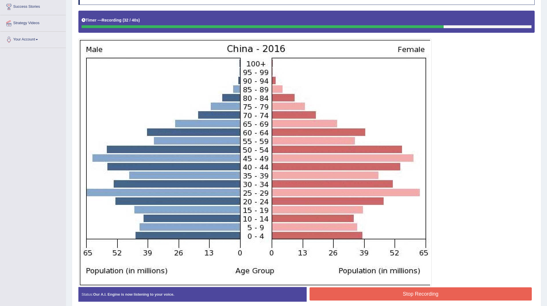
scroll to position [137, 0]
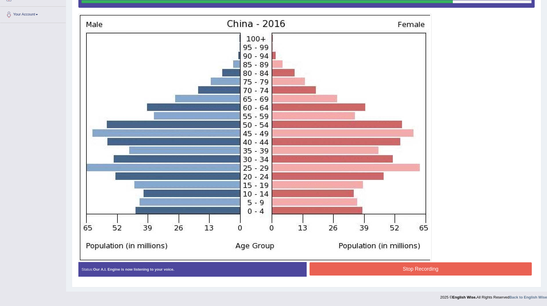
click at [385, 271] on button "Stop Recording" at bounding box center [421, 268] width 223 height 13
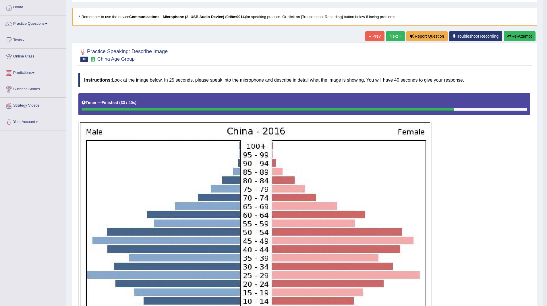
scroll to position [0, 0]
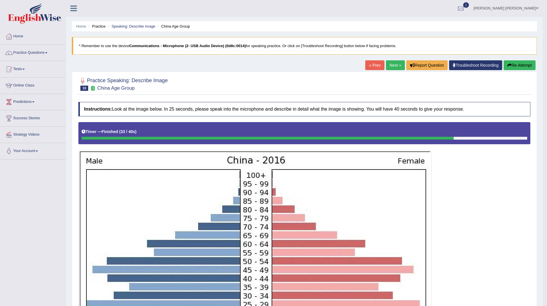
click at [391, 63] on link "Next »" at bounding box center [395, 65] width 19 height 10
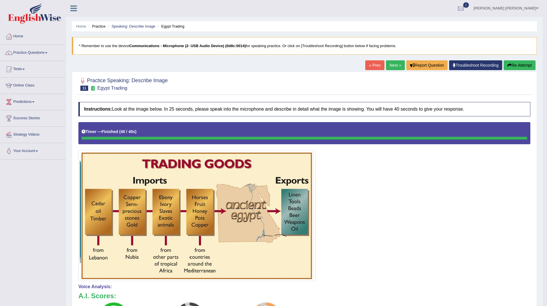
click at [393, 65] on link "Next »" at bounding box center [395, 65] width 19 height 10
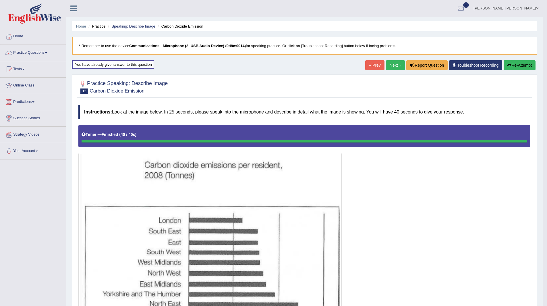
click at [394, 67] on link "Next »" at bounding box center [395, 65] width 19 height 10
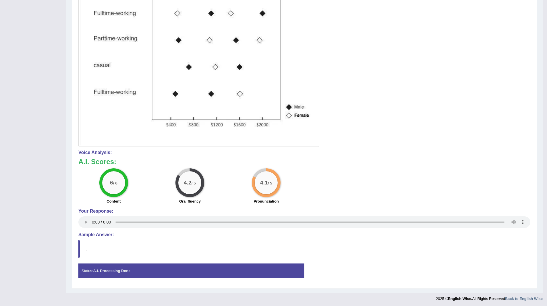
scroll to position [191, 0]
